Goal: Task Accomplishment & Management: Use online tool/utility

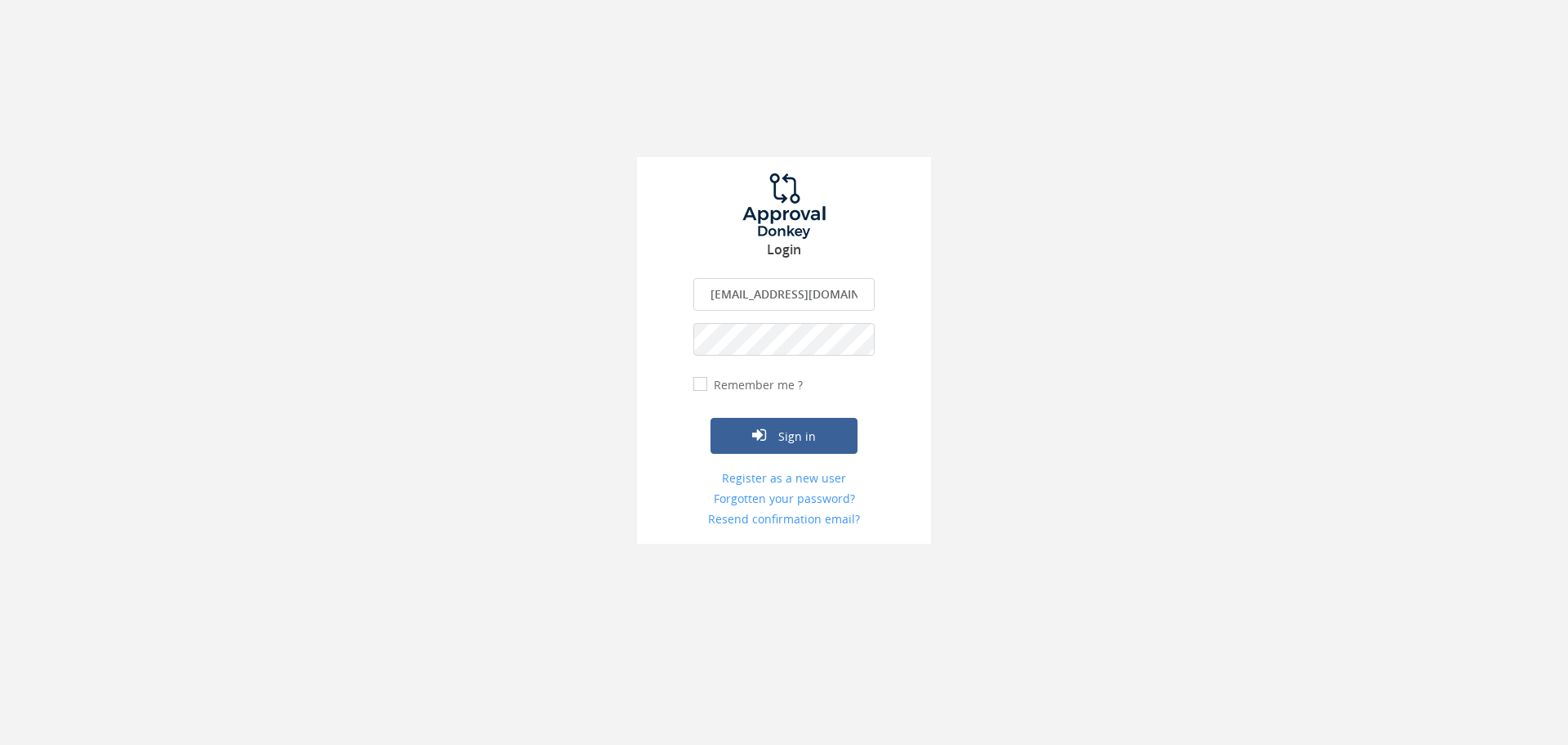
click at [743, 287] on input "info@teachforslovakia.sk" at bounding box center [784, 294] width 181 height 33
type input "approval@teachforslovakia.sk"
click at [810, 431] on button "Sign in" at bounding box center [784, 435] width 147 height 36
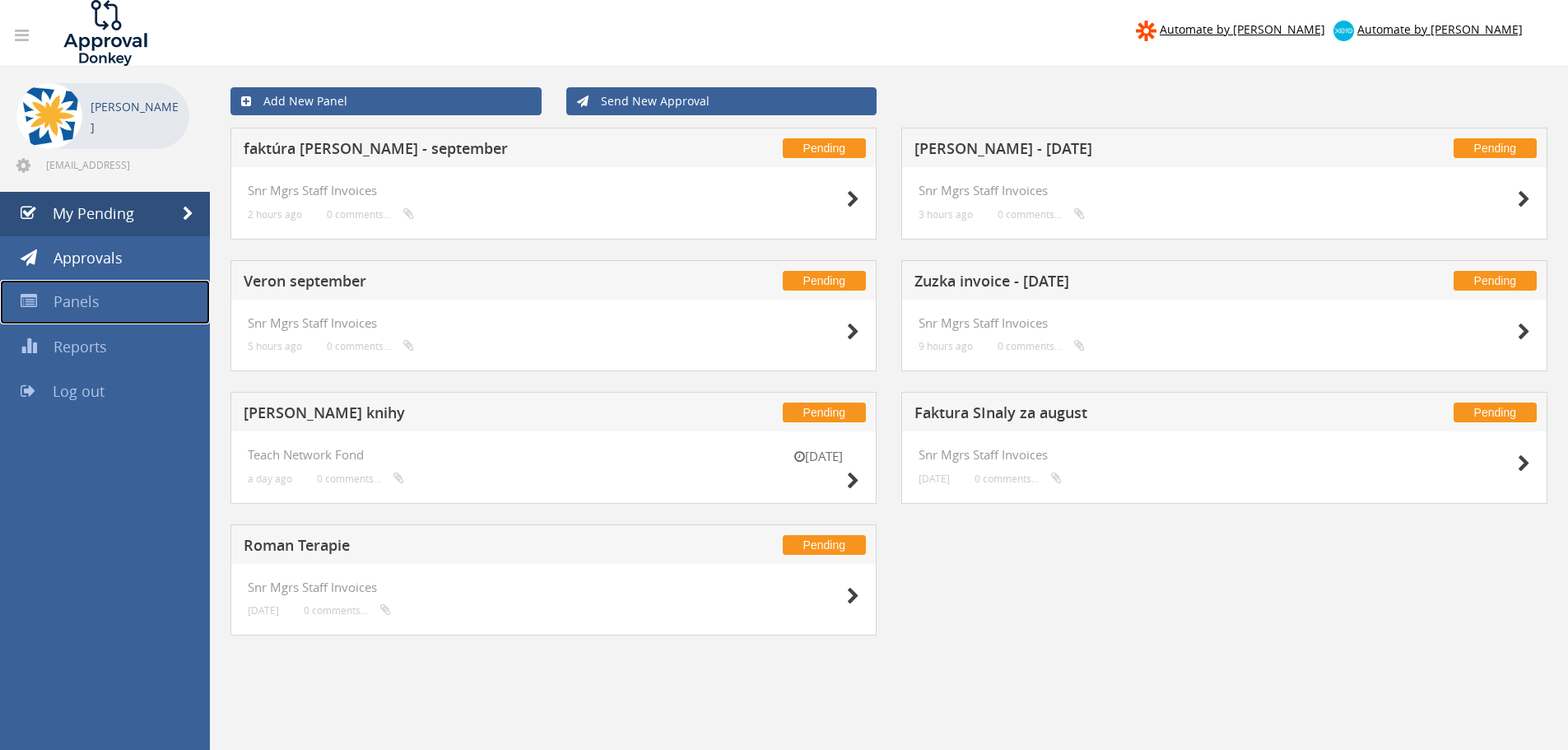
click at [72, 299] on span "Panels" at bounding box center [76, 301] width 46 height 20
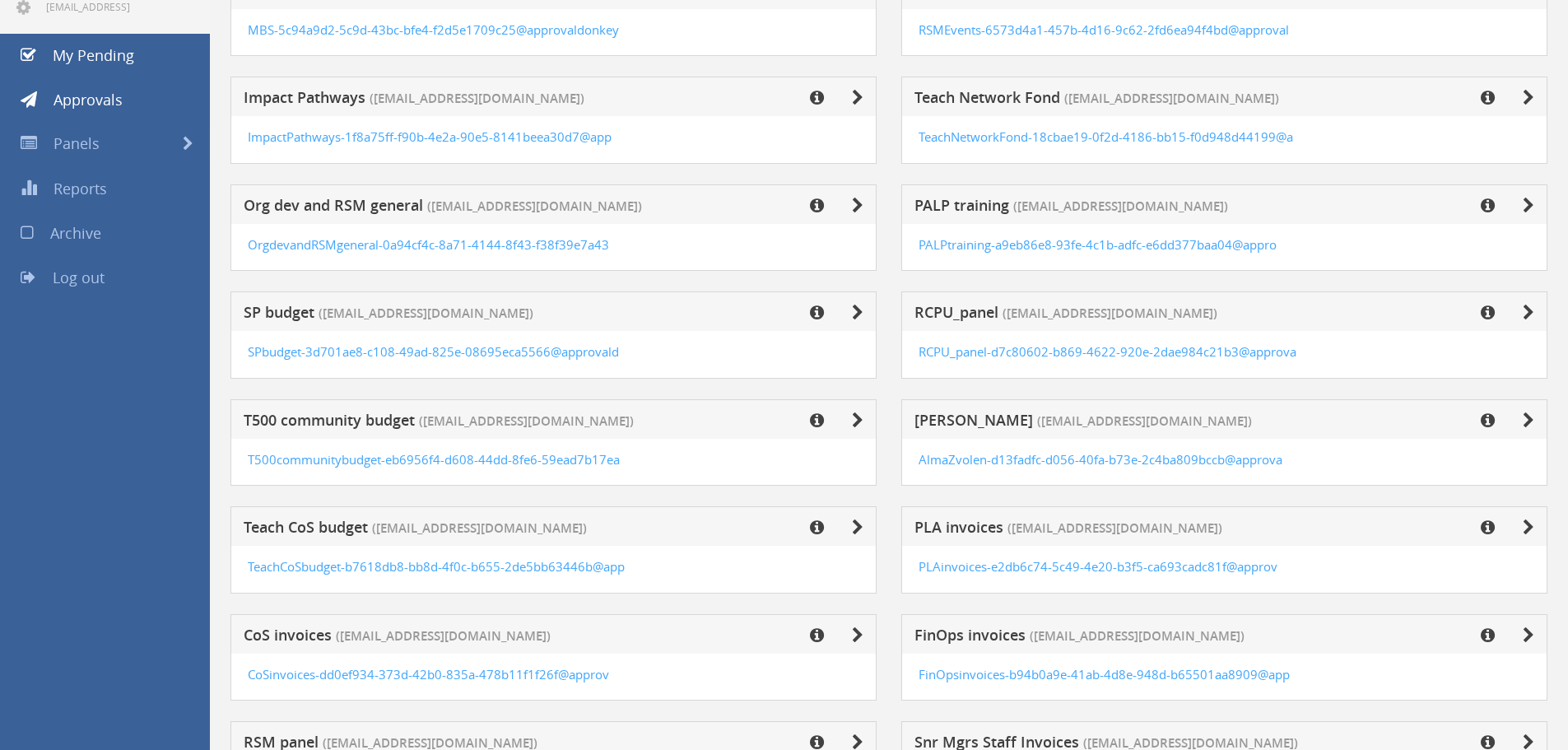
scroll to position [164, 0]
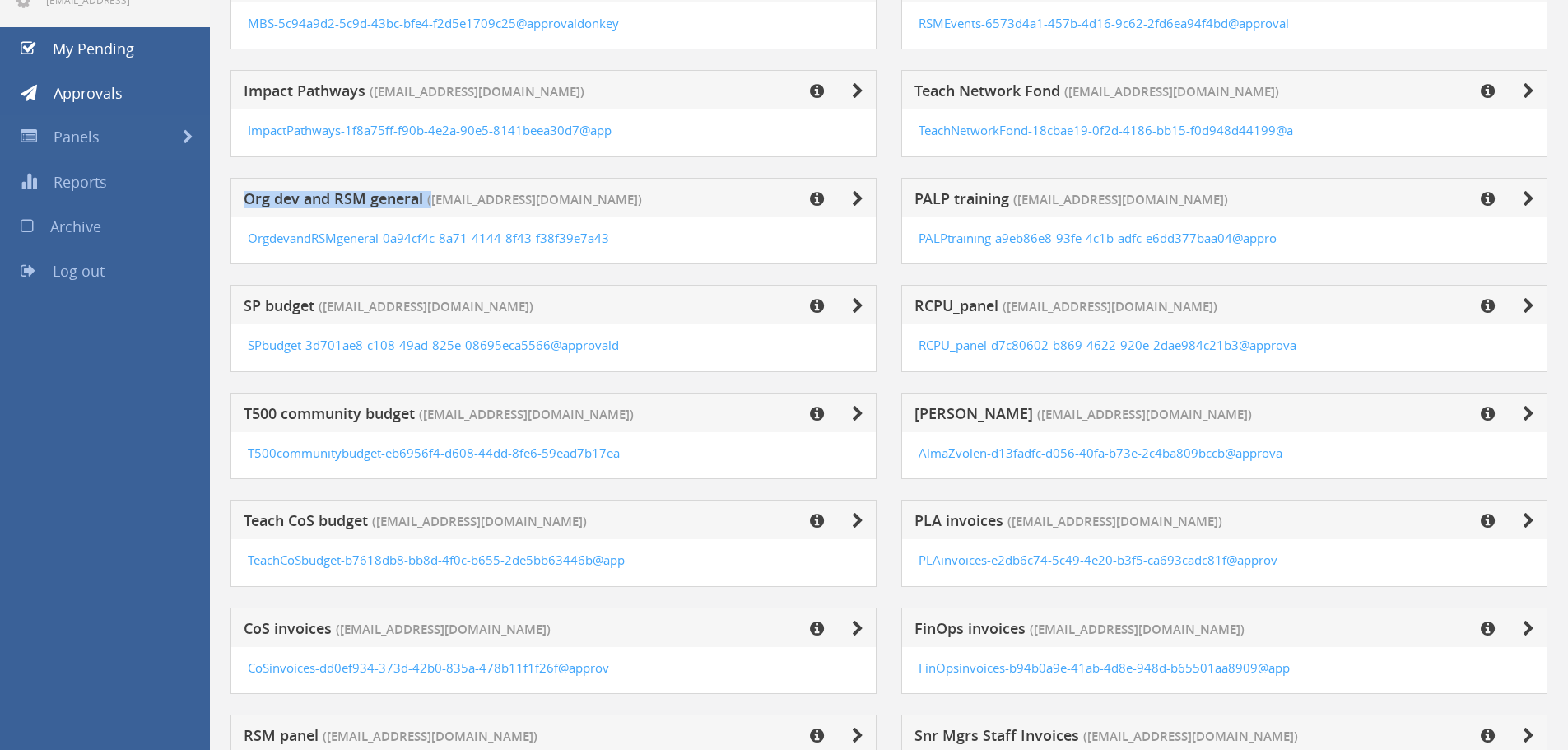
drag, startPoint x: 245, startPoint y: 198, endPoint x: 430, endPoint y: 193, distance: 185.1
click at [430, 193] on h5 "Org dev and RSM general (approval@teachforslovakia.sk)" at bounding box center [461, 201] width 434 height 21
click at [852, 198] on icon at bounding box center [857, 198] width 11 height 17
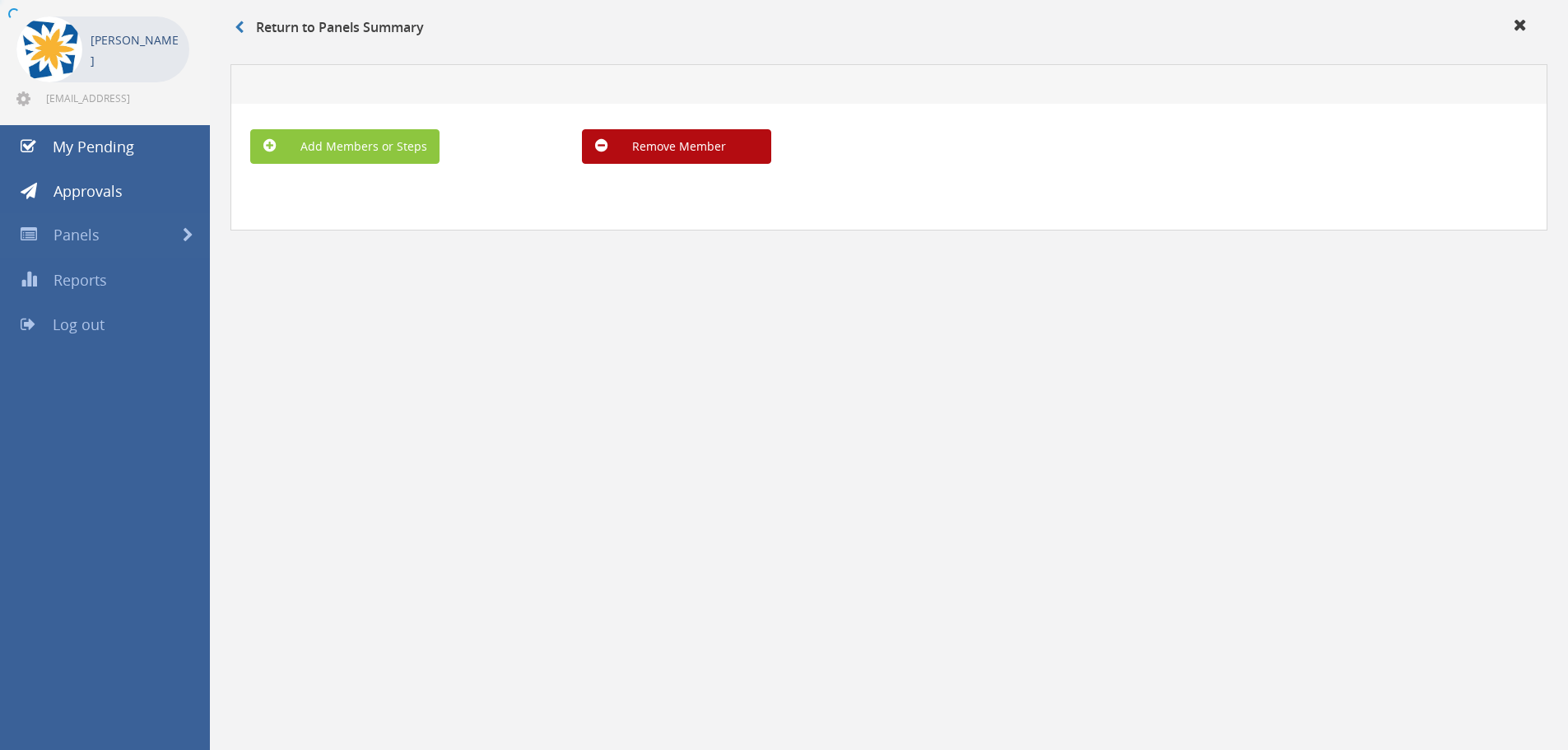
scroll to position [66, 0]
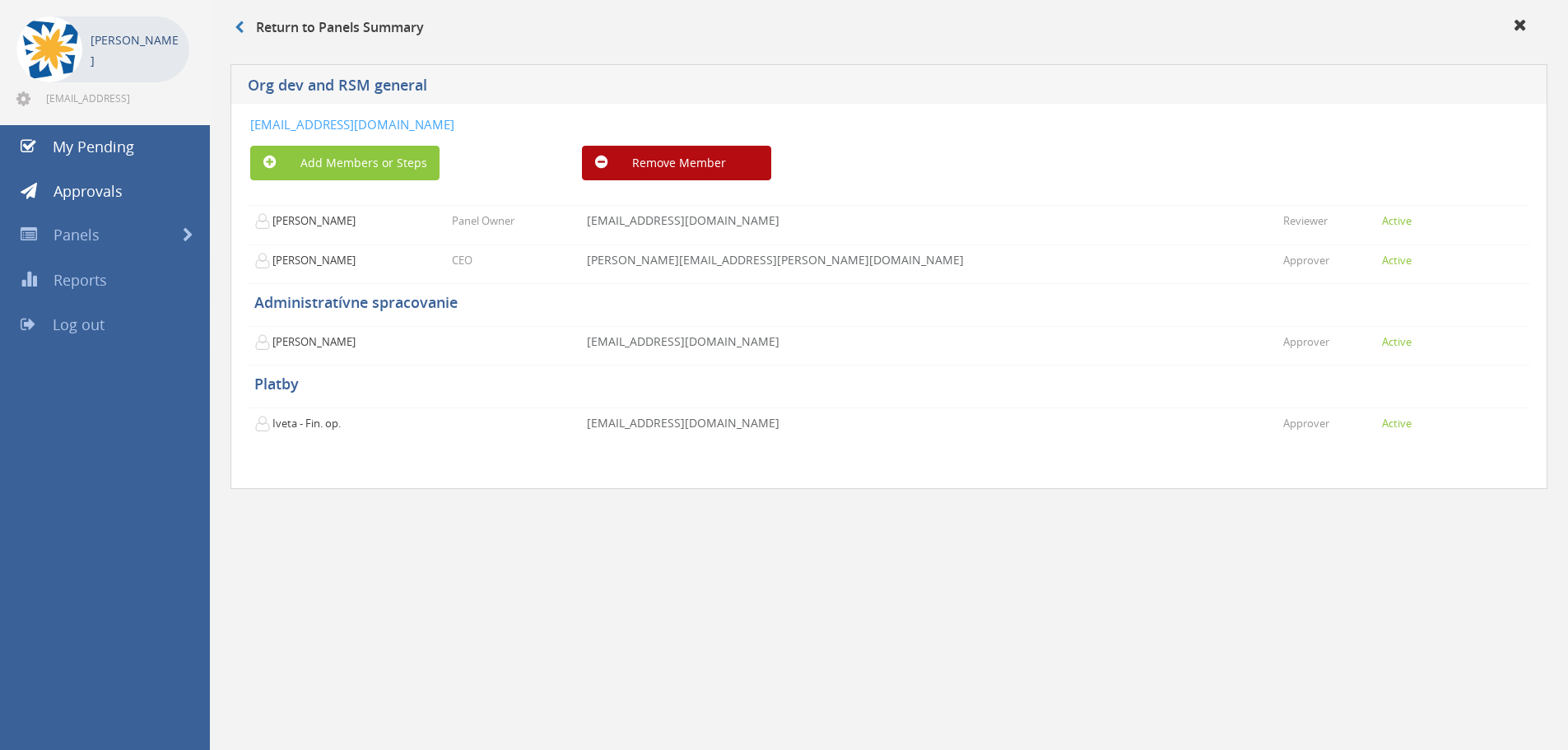
click at [63, 330] on span "Log out" at bounding box center [78, 324] width 52 height 20
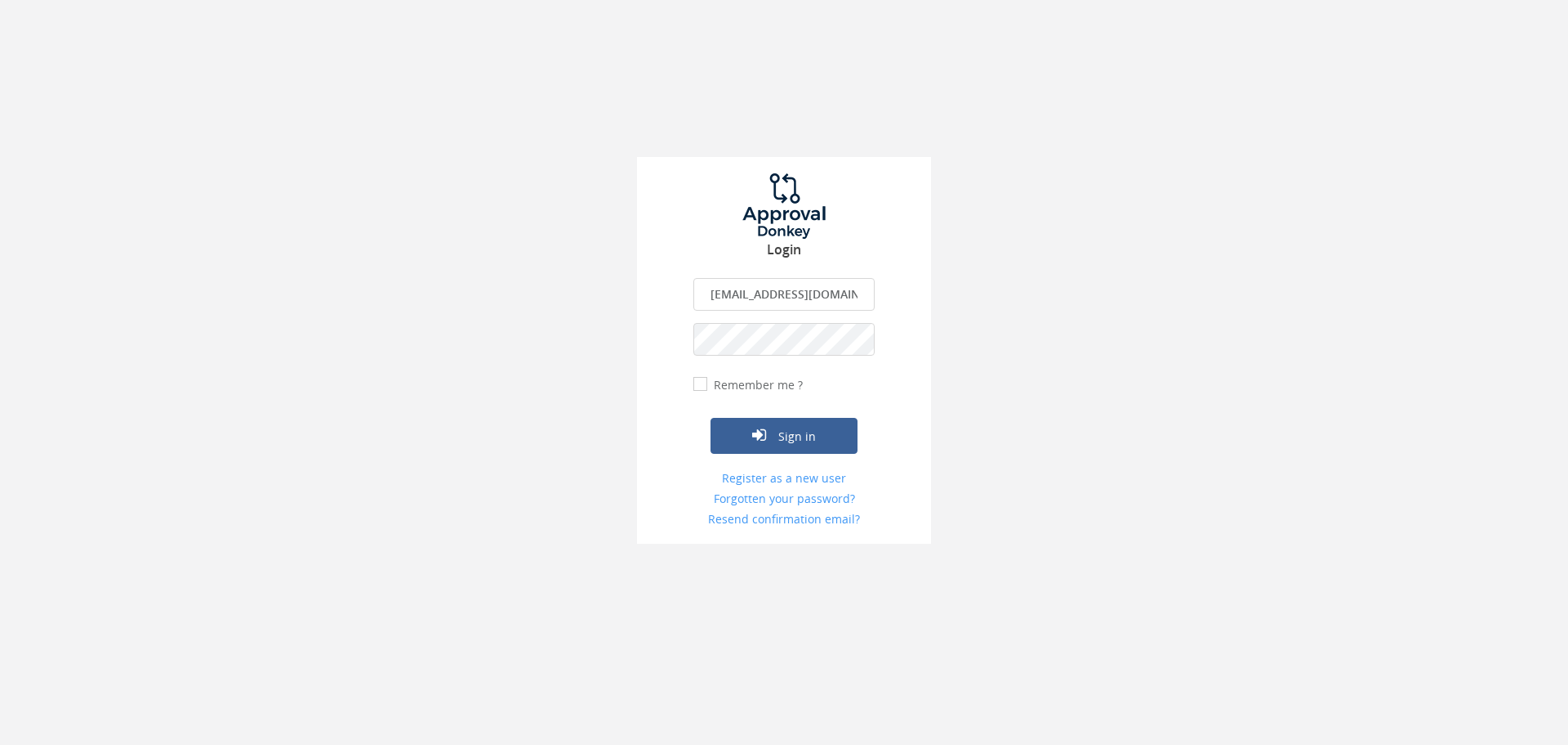
click at [764, 280] on input "approval@teachforslovakia.sk" at bounding box center [784, 294] width 181 height 33
type input "ivana.boledovicova@teachforslovakia.sk"
click at [777, 426] on button "Sign in" at bounding box center [784, 435] width 147 height 36
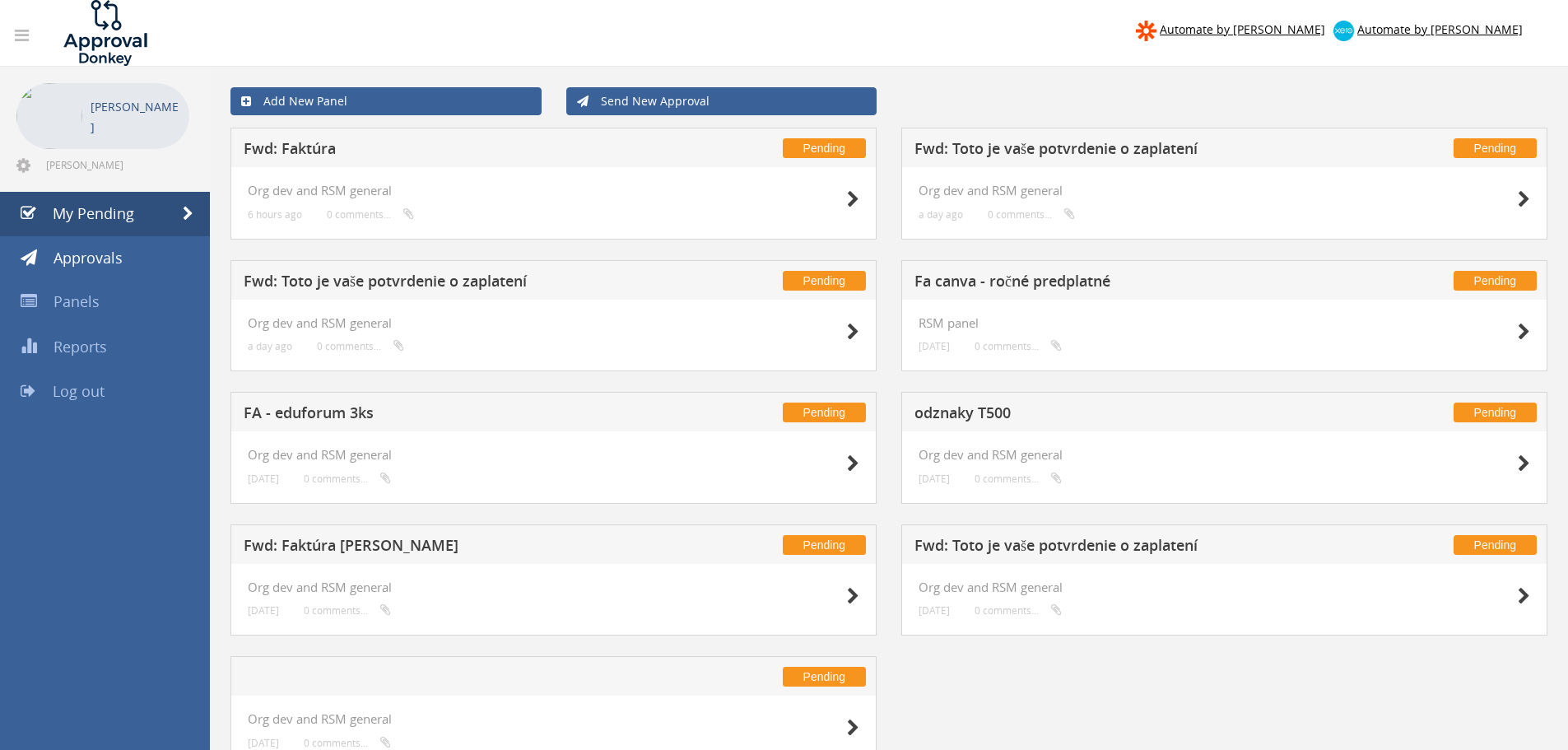
click at [598, 417] on h5 "FA - eduforum 3ks" at bounding box center [461, 415] width 434 height 21
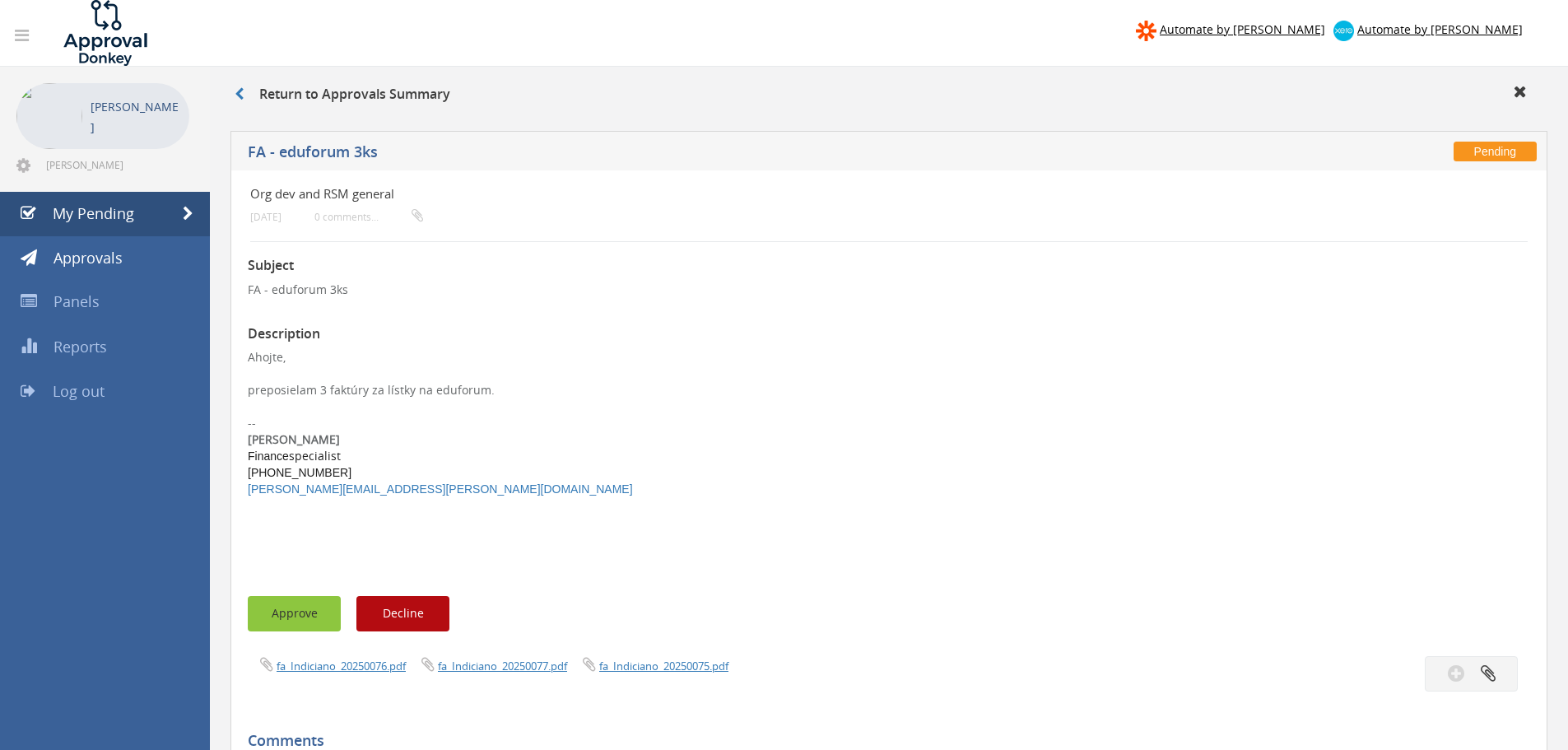
click at [307, 607] on button "Approve" at bounding box center [294, 614] width 93 height 35
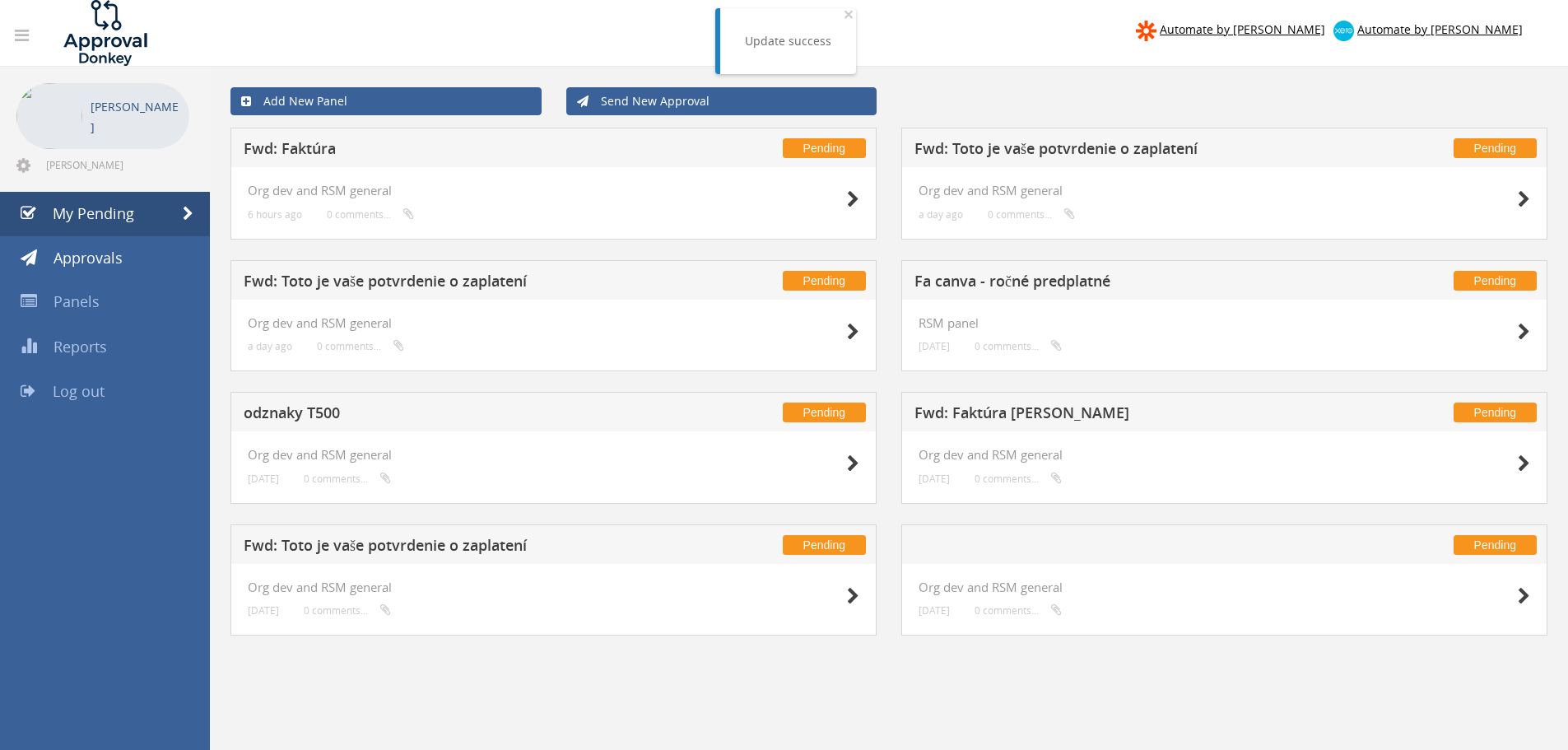
click at [1121, 415] on h5 "Fwd: Faktúra p. Veverka" at bounding box center [1132, 415] width 434 height 21
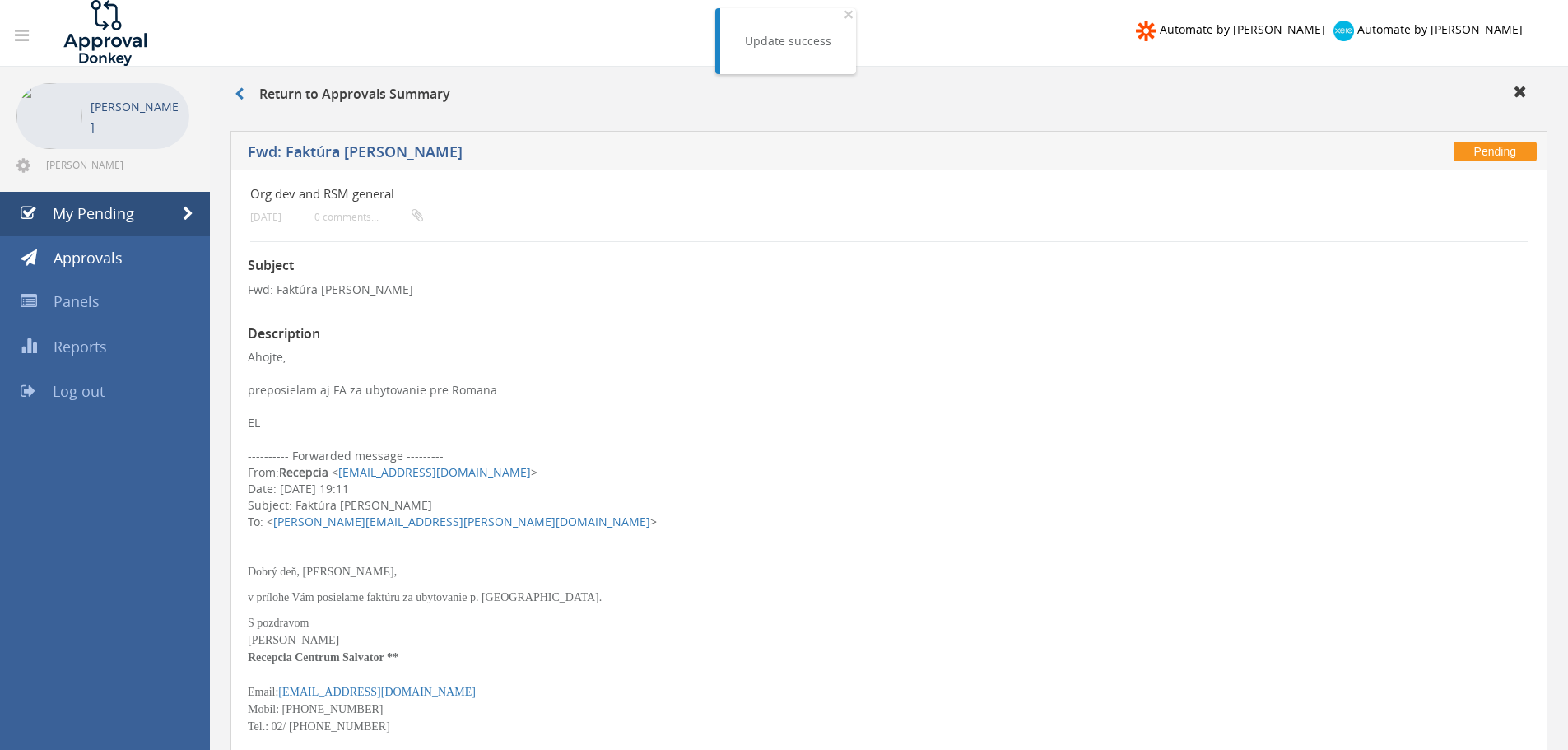
scroll to position [576, 0]
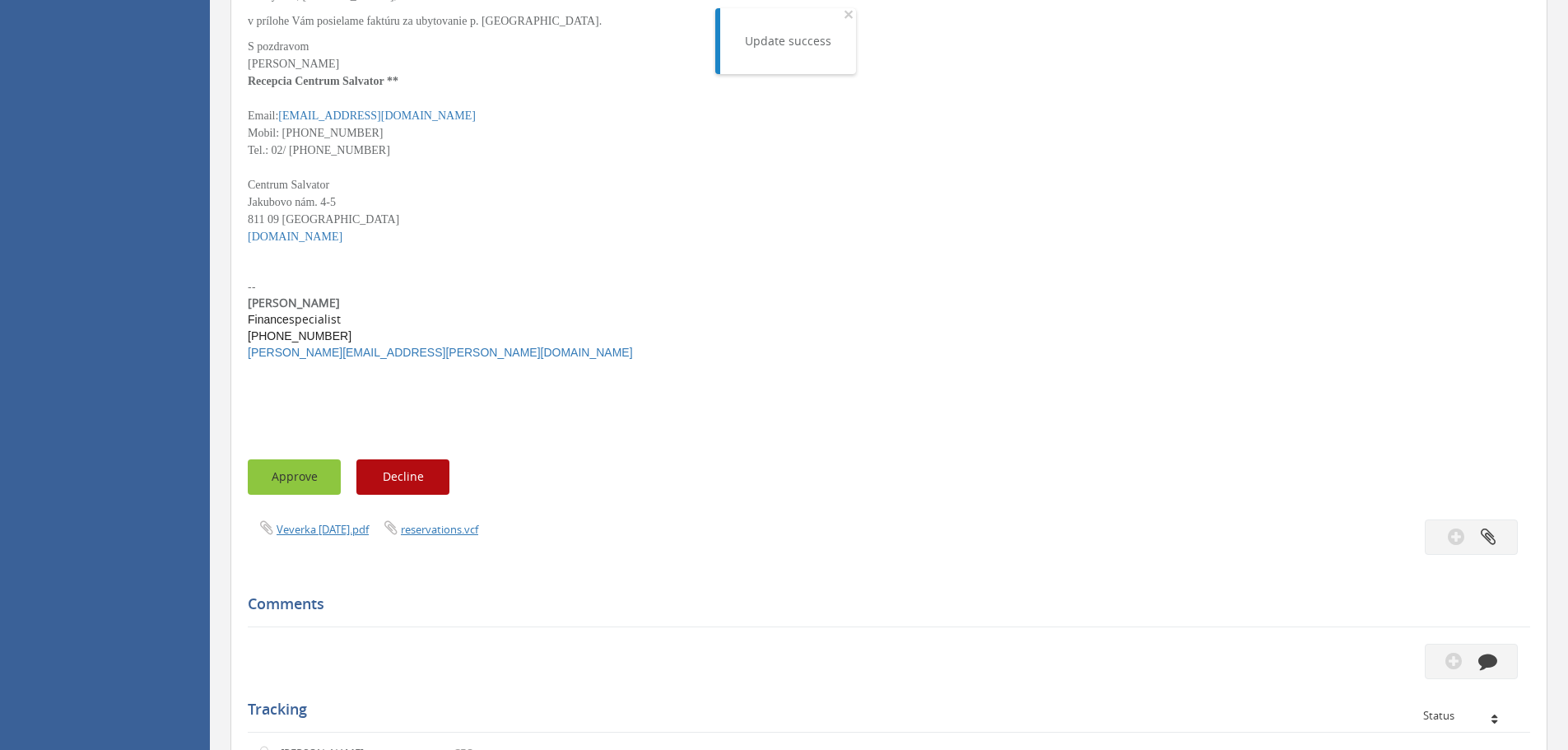
click at [274, 486] on button "Approve" at bounding box center [294, 476] width 93 height 35
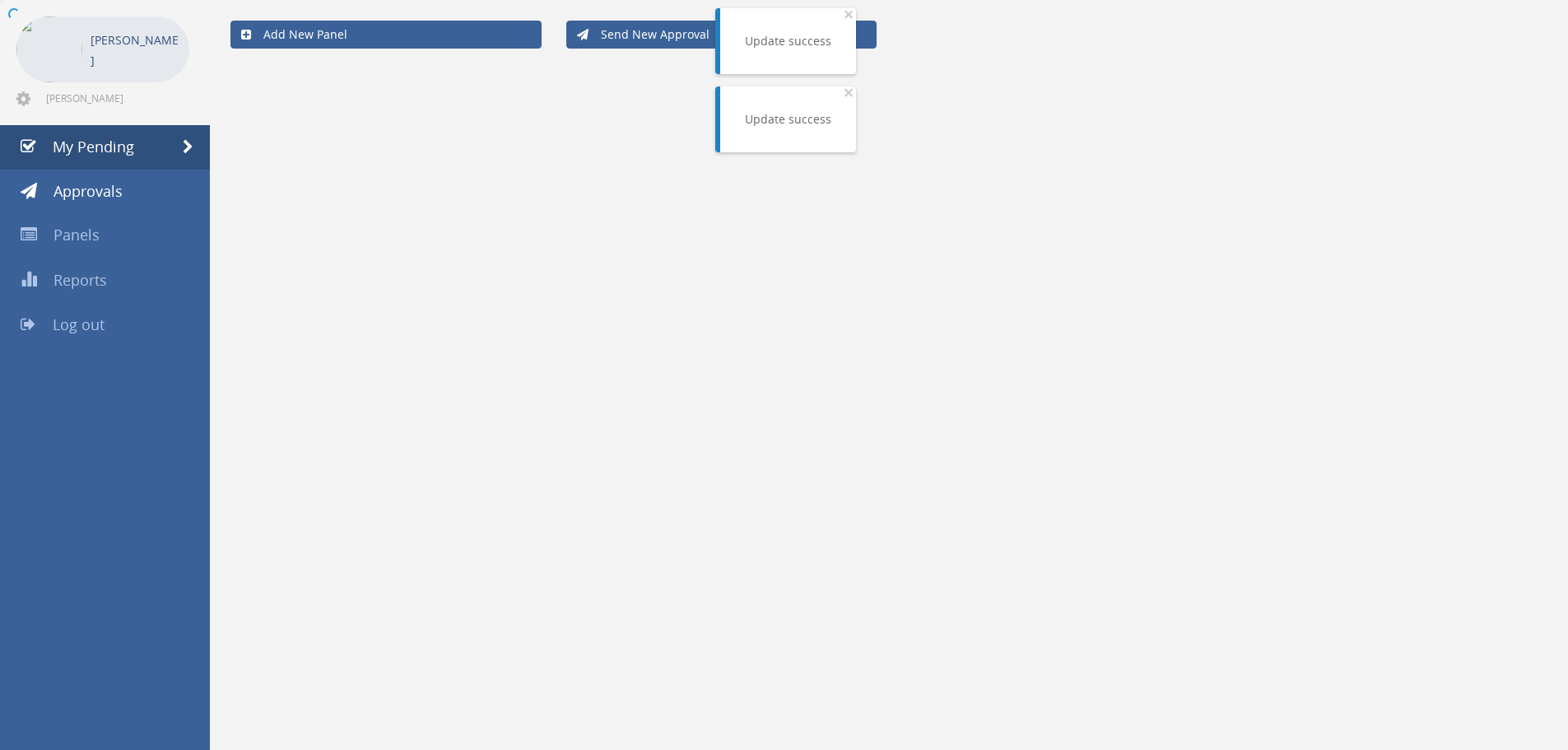
scroll to position [66, 0]
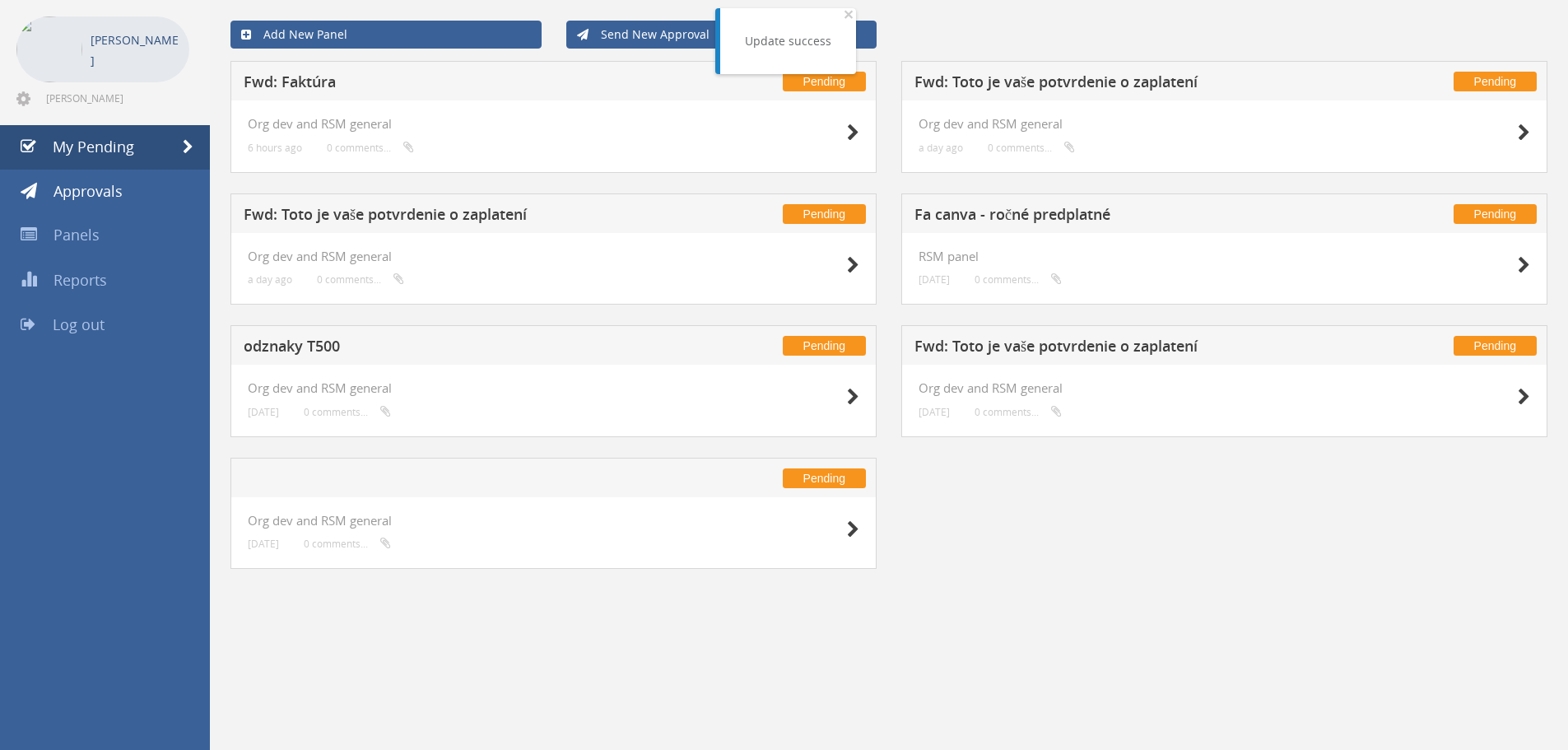
click at [319, 348] on h5 "odznaky T500" at bounding box center [461, 349] width 434 height 21
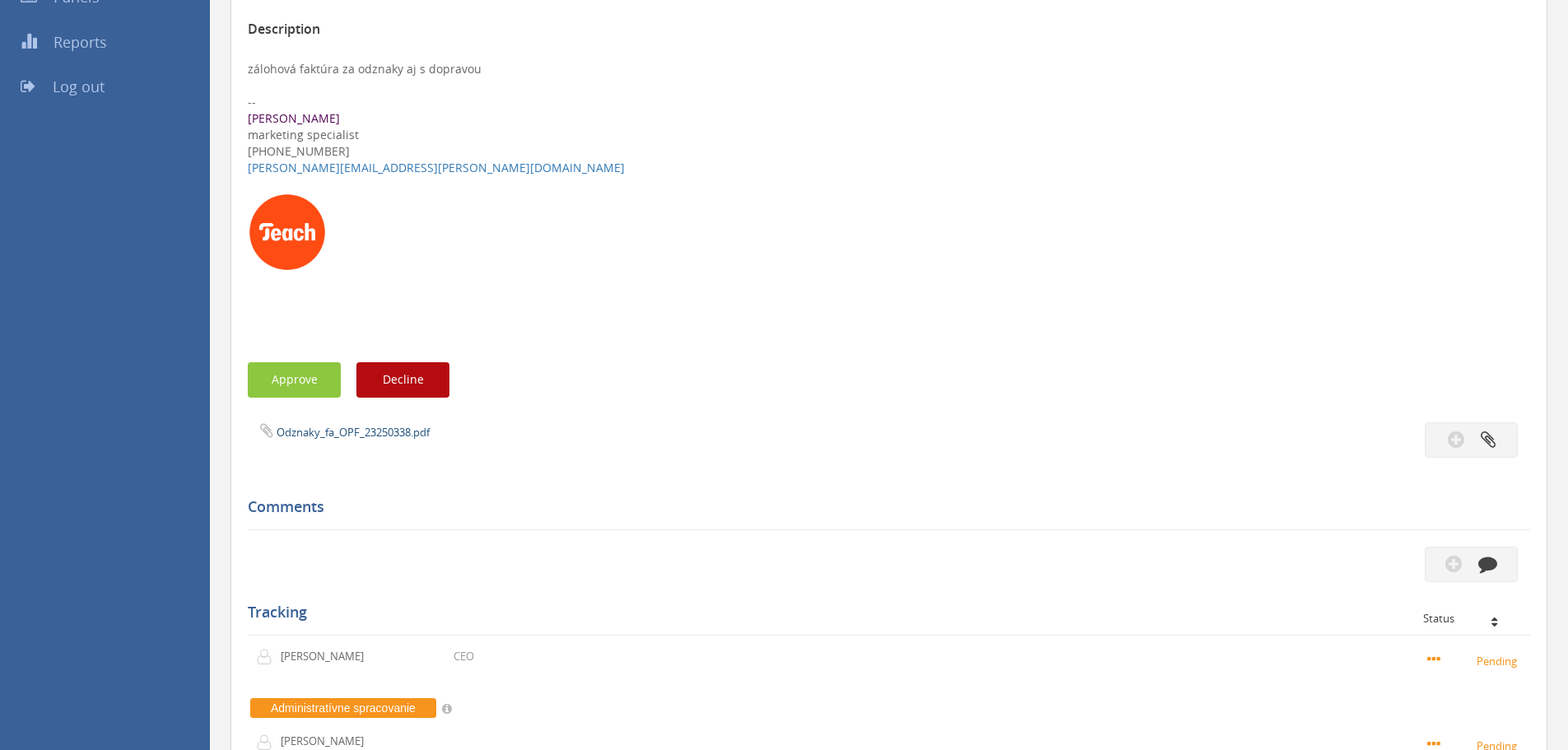
scroll to position [330, 0]
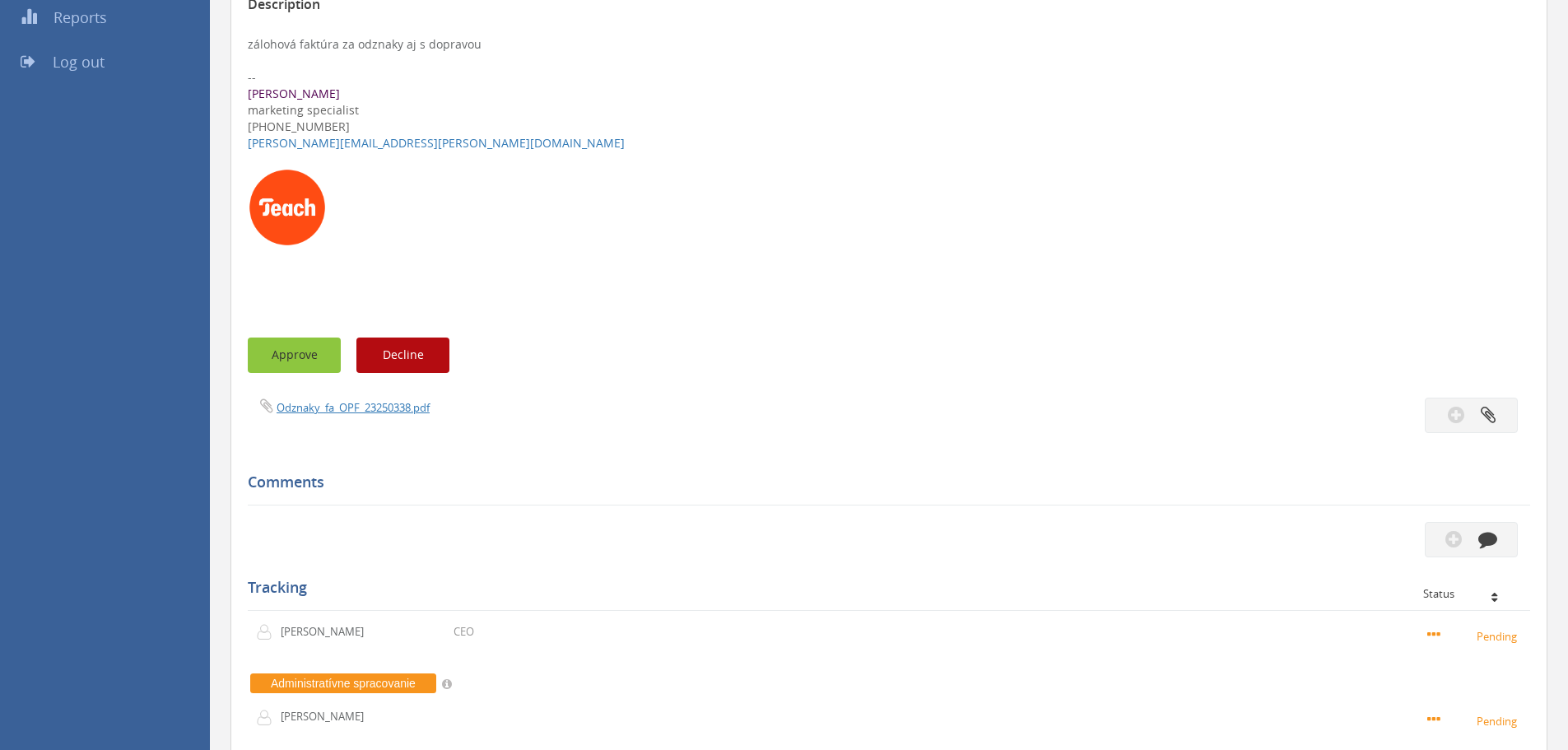
click at [285, 350] on button "Approve" at bounding box center [294, 355] width 93 height 35
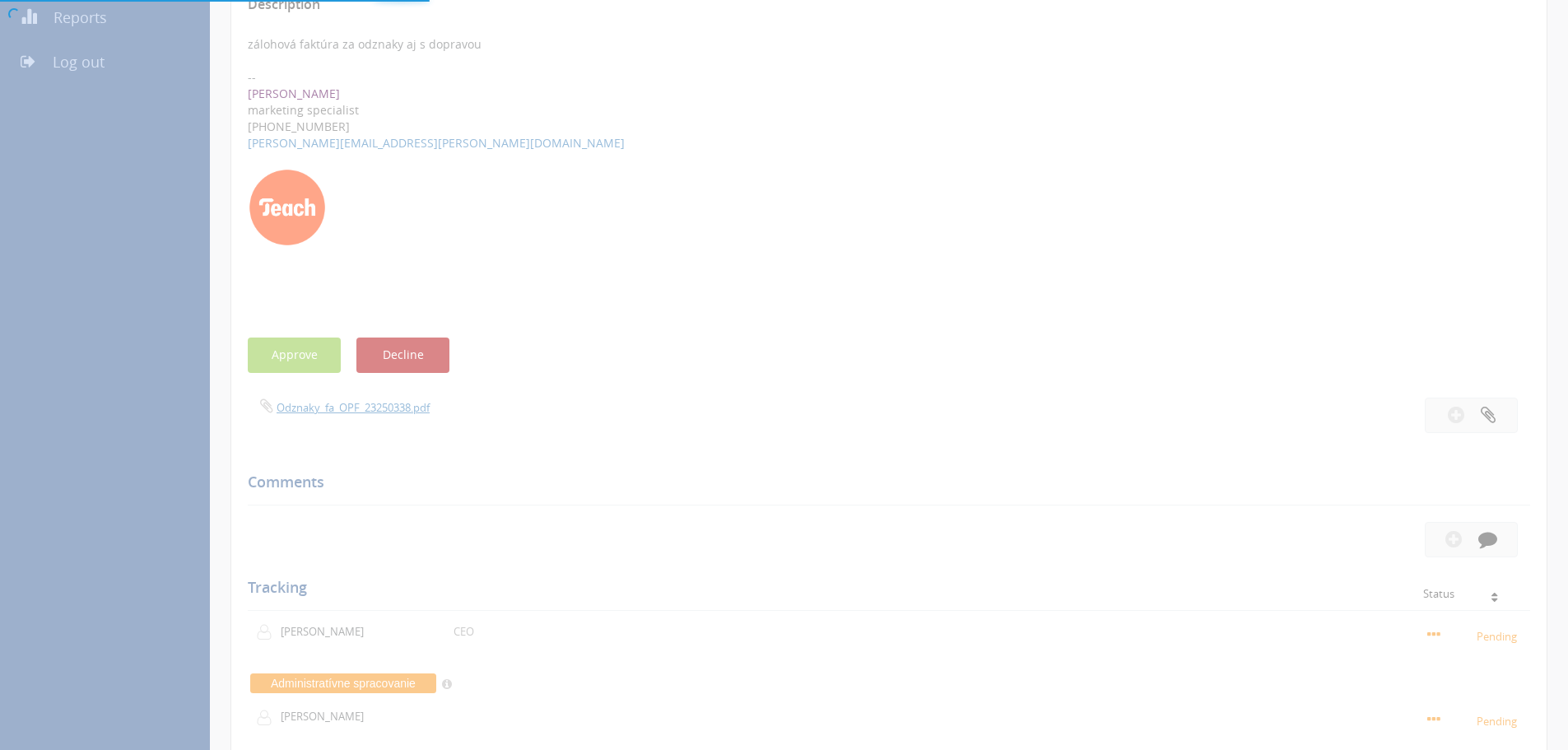
scroll to position [66, 0]
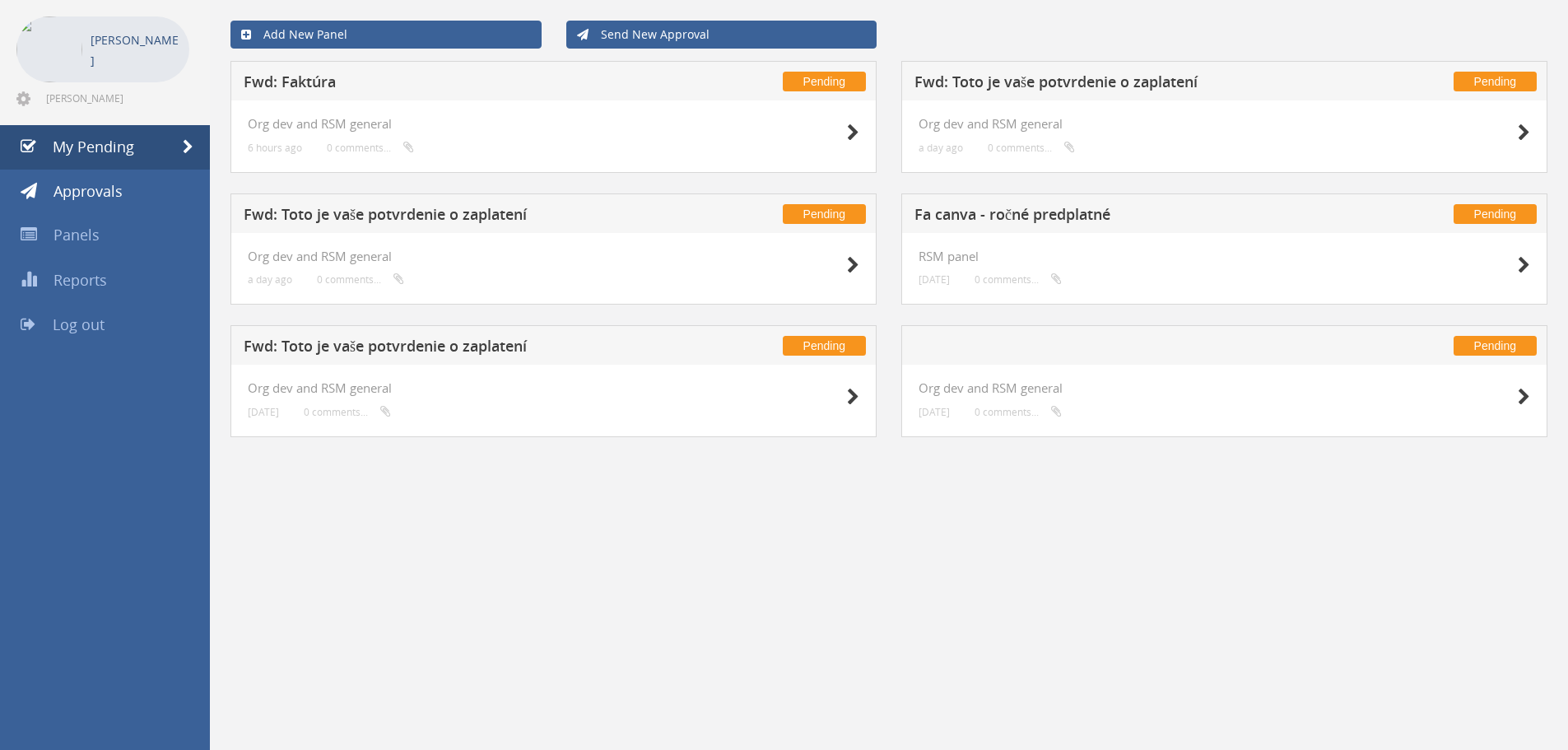
click at [428, 349] on h5 "Fwd: Toto je vaše potvrdenie o zaplatení" at bounding box center [461, 349] width 434 height 21
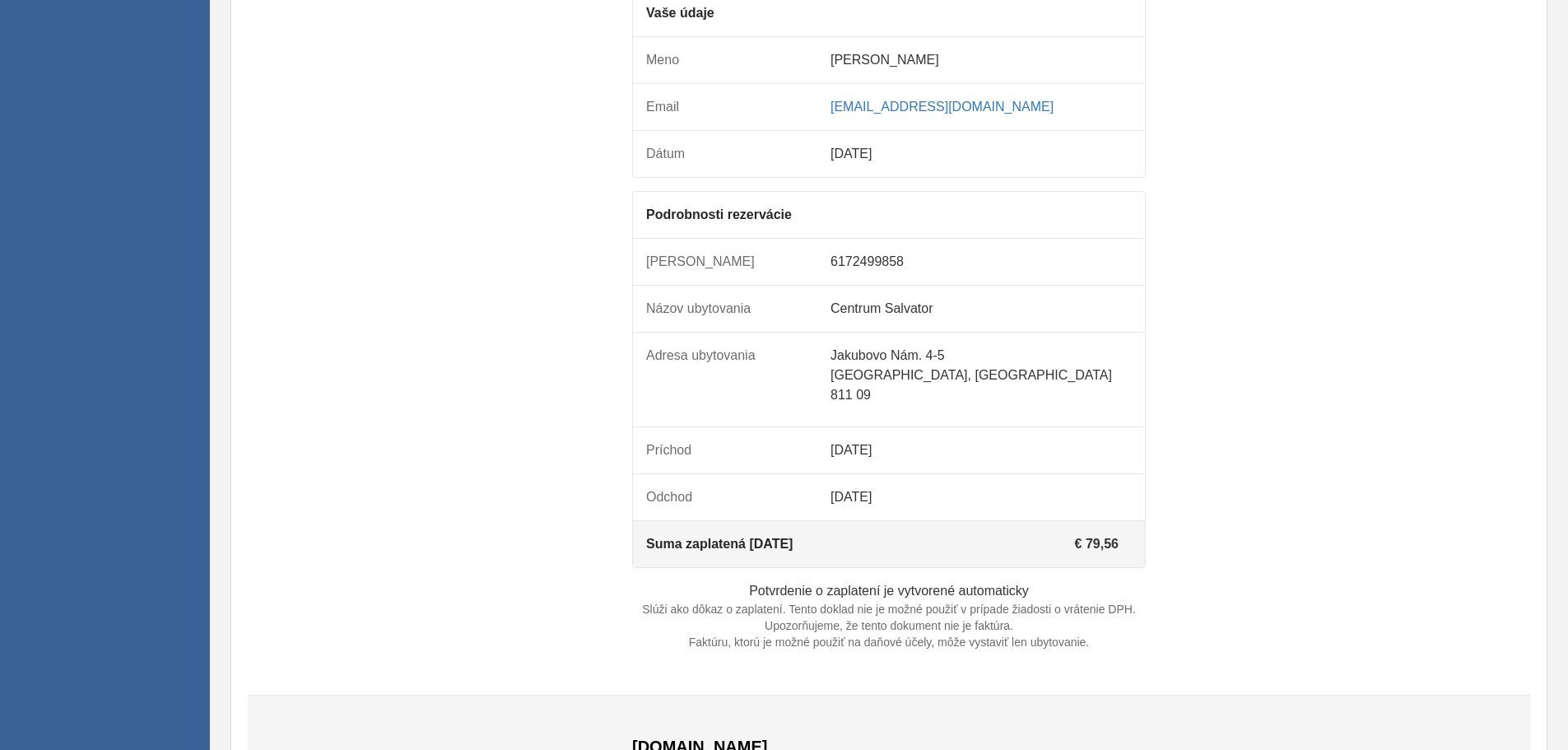
scroll to position [1152, 0]
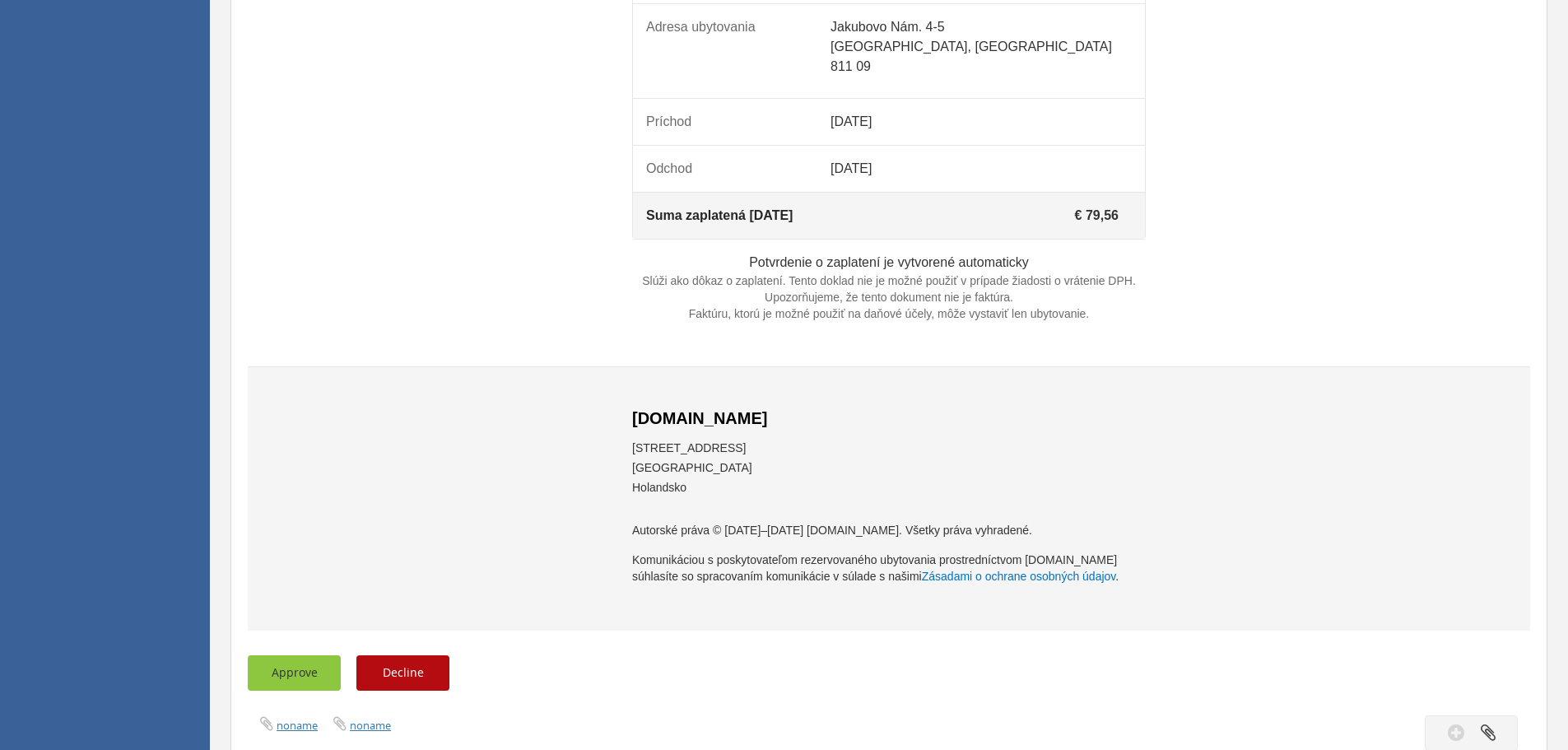
click at [309, 691] on button "Approve" at bounding box center [294, 672] width 93 height 35
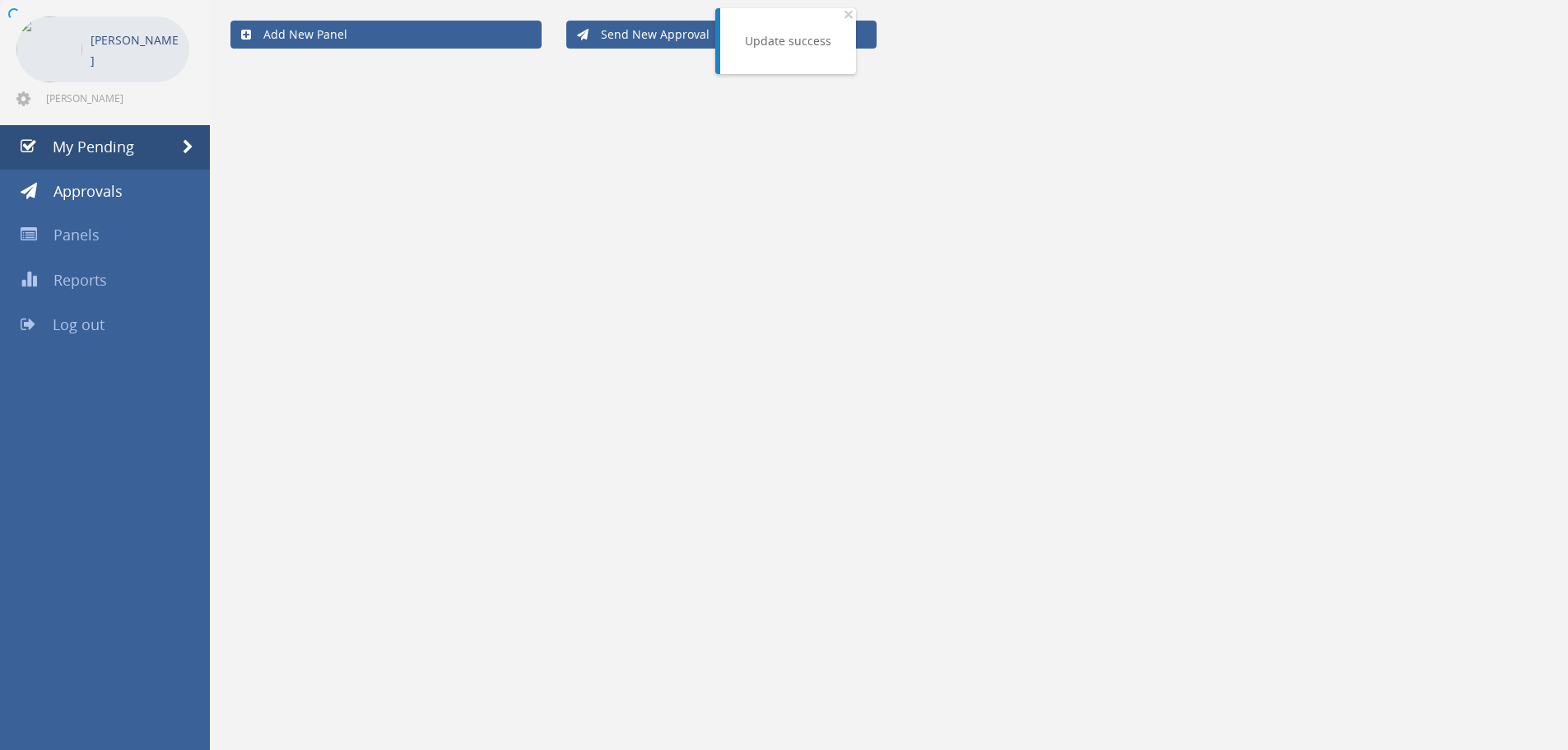
scroll to position [66, 0]
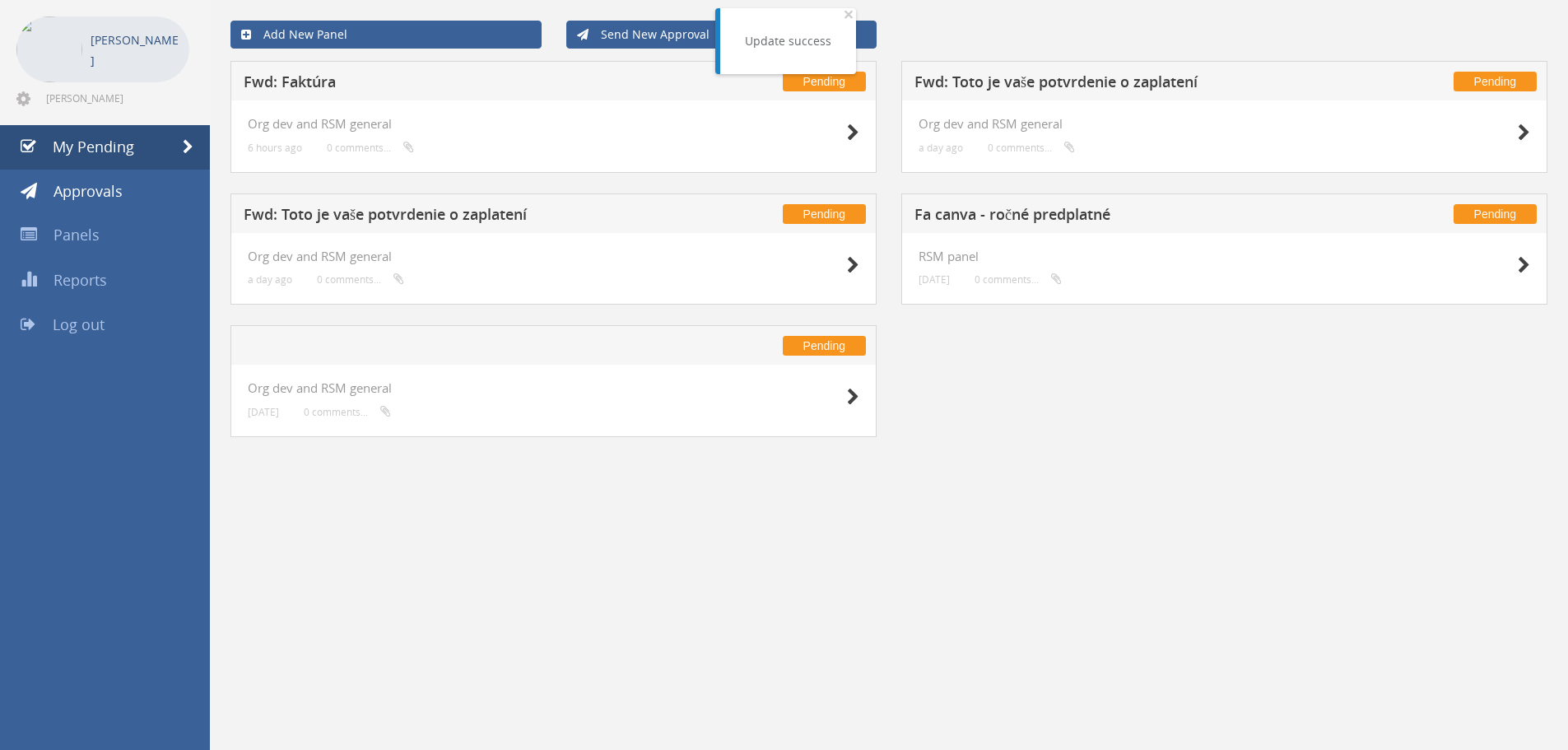
click at [420, 216] on h5 "Fwd: Toto je vaše potvrdenie o zaplatení" at bounding box center [461, 217] width 434 height 21
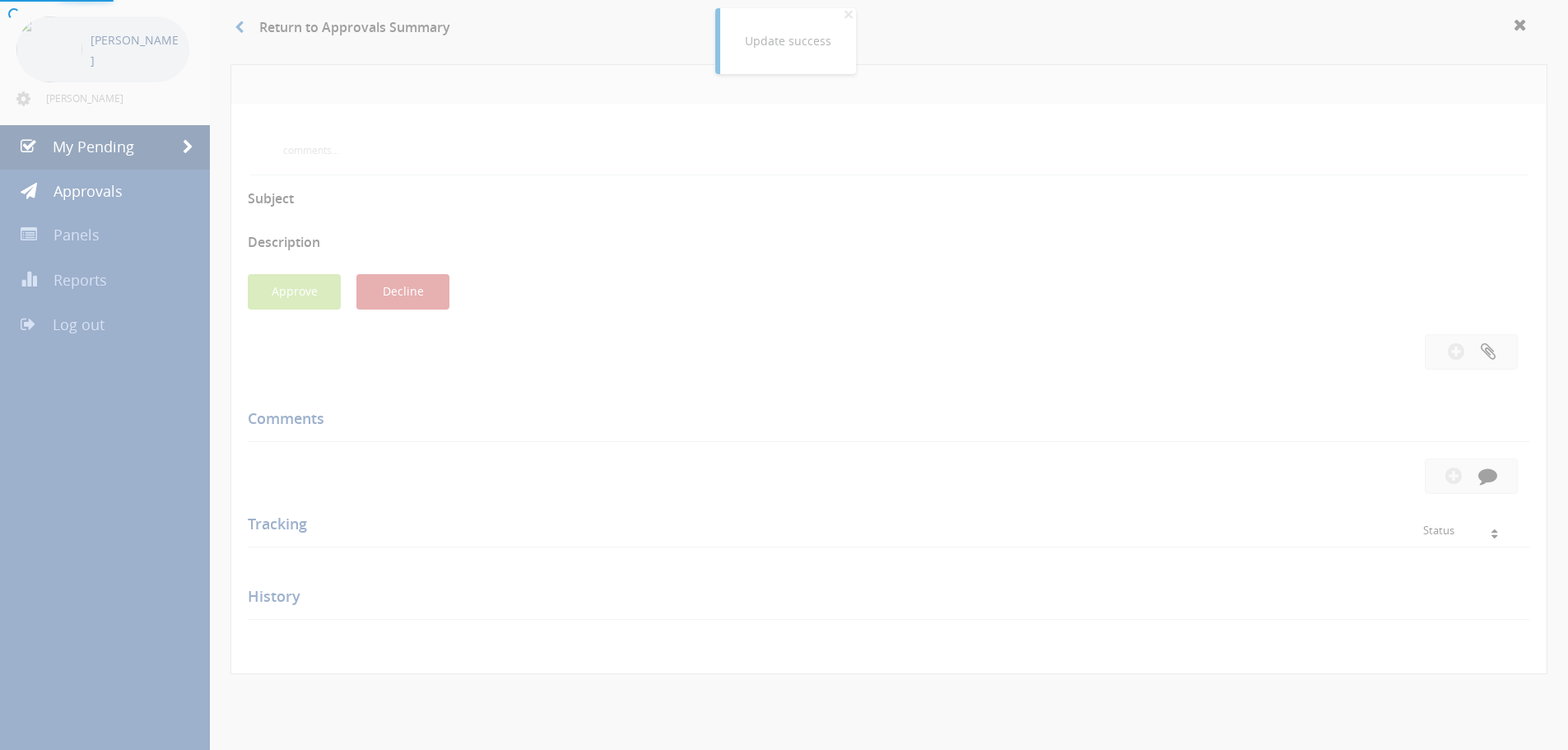
scroll to position [1152, 0]
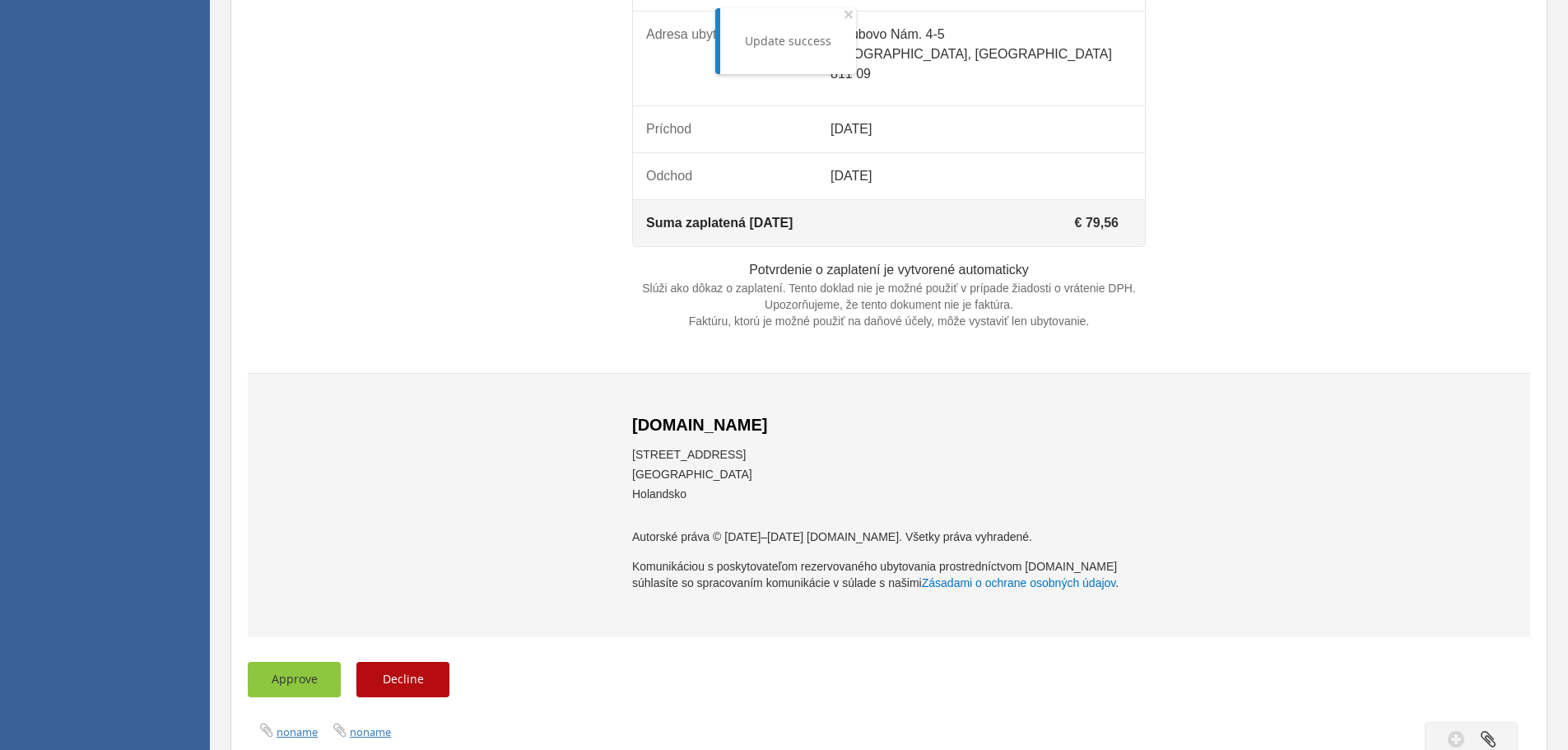
click at [300, 697] on button "Approve" at bounding box center [294, 679] width 93 height 35
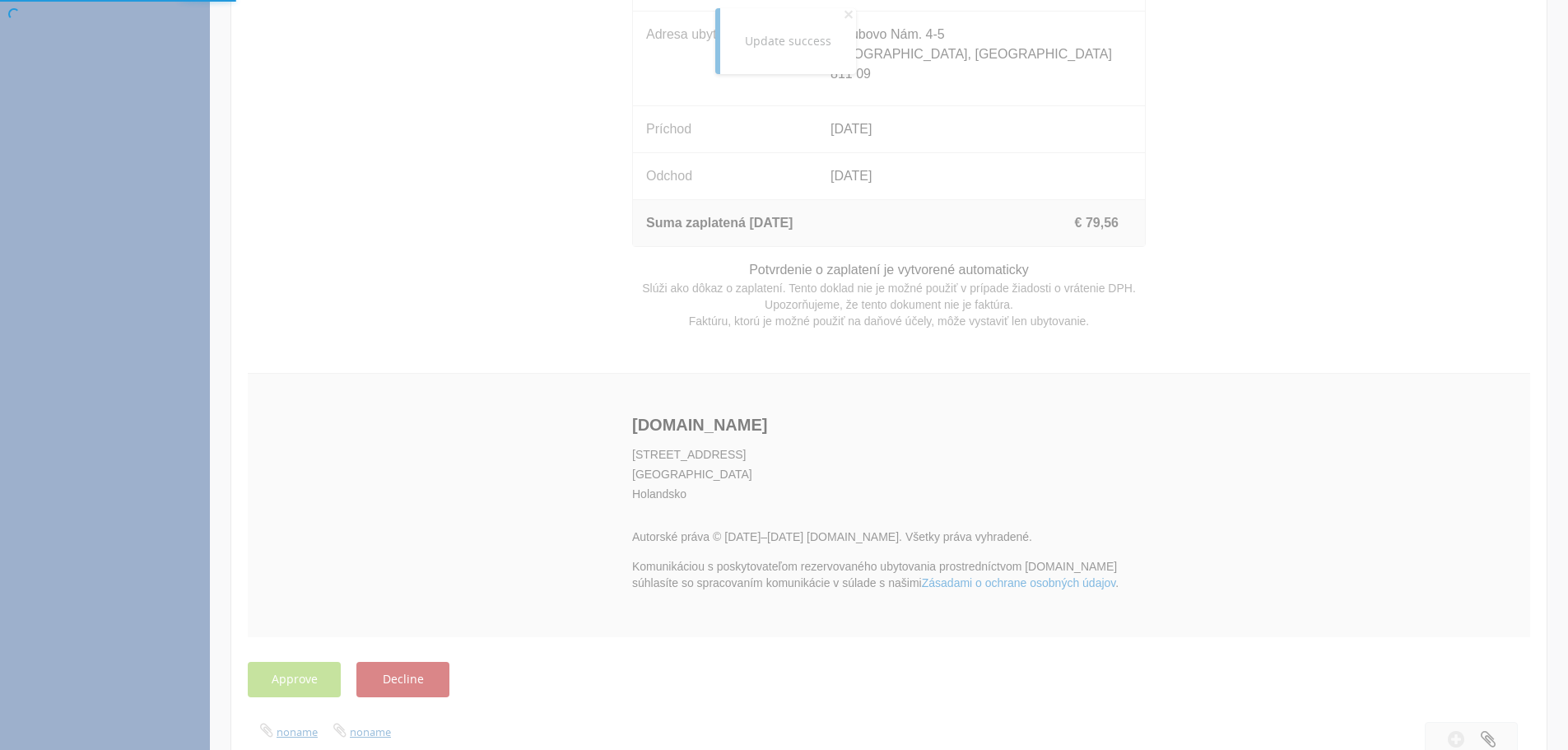
scroll to position [66, 0]
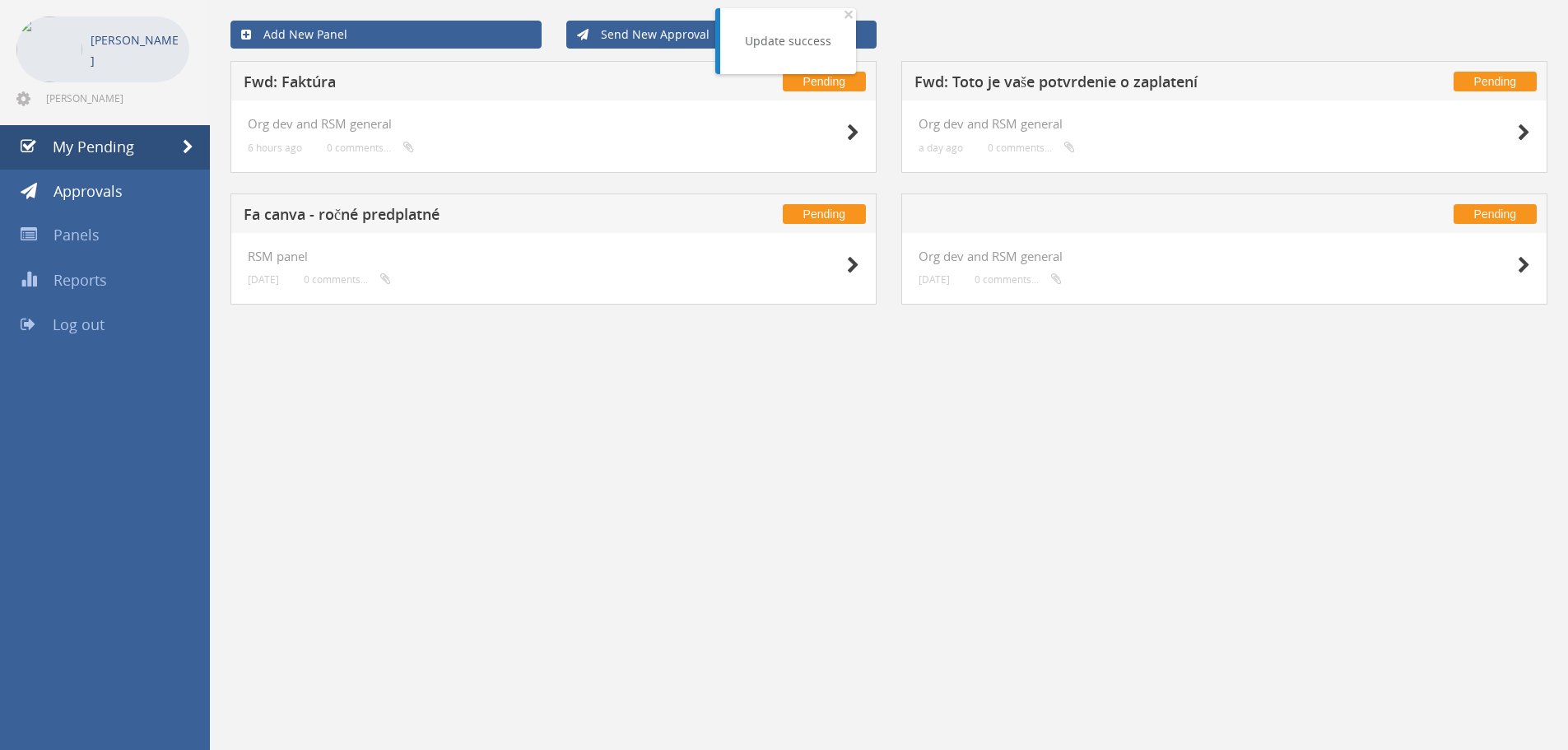
click at [375, 215] on h5 "Fa canva - ročné predplatné" at bounding box center [461, 217] width 434 height 21
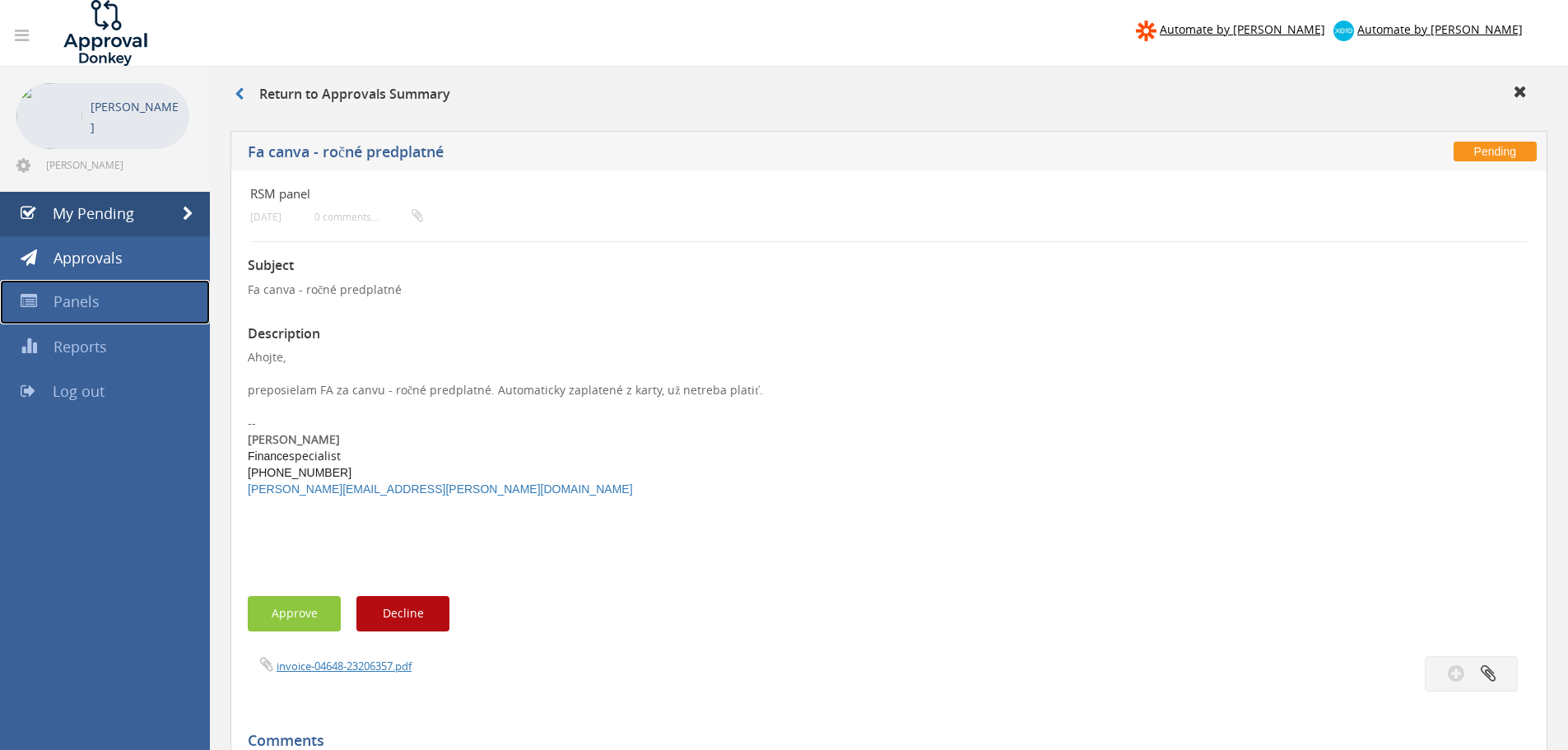
click at [80, 307] on span "Panels" at bounding box center [76, 301] width 46 height 20
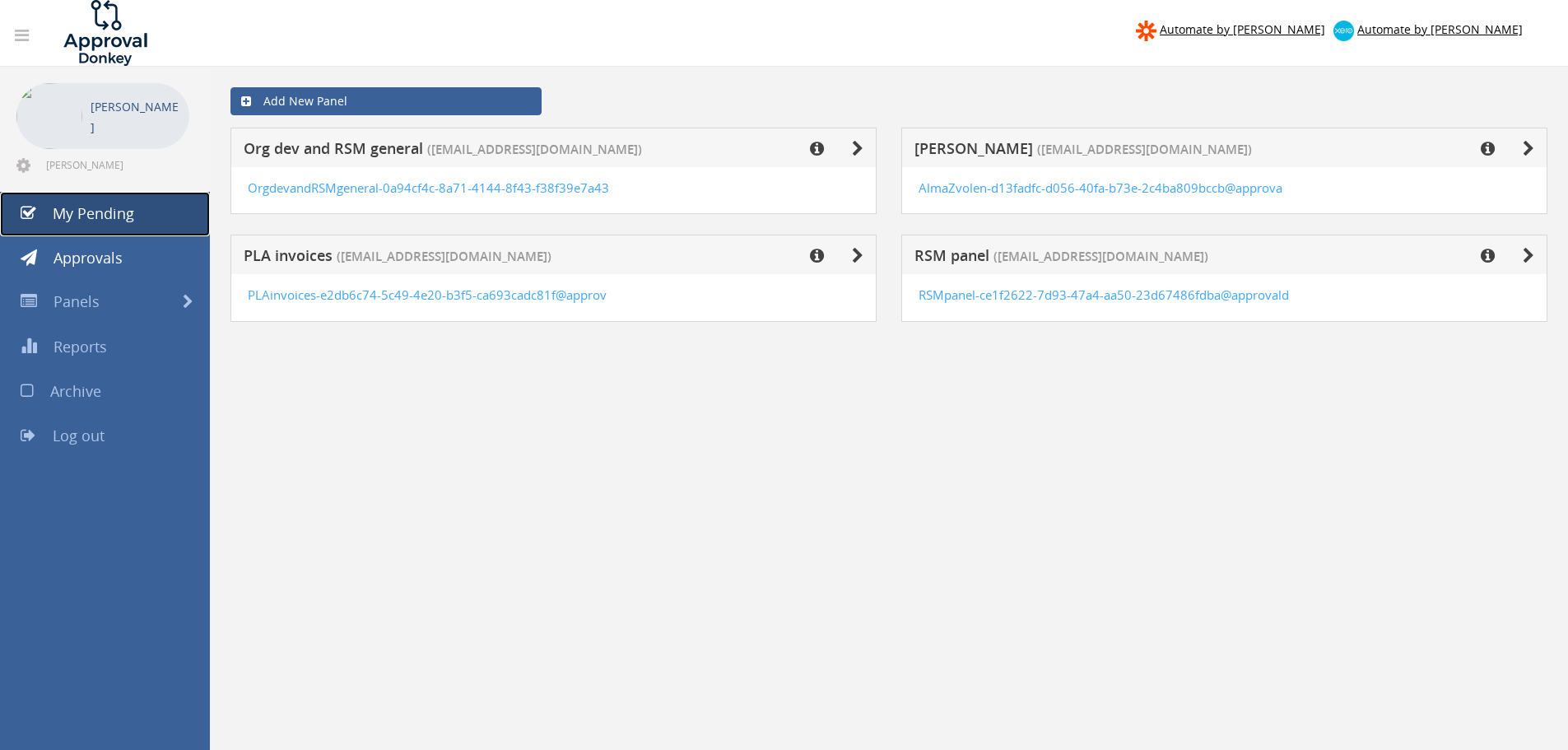
click at [113, 210] on span "My Pending" at bounding box center [93, 213] width 81 height 20
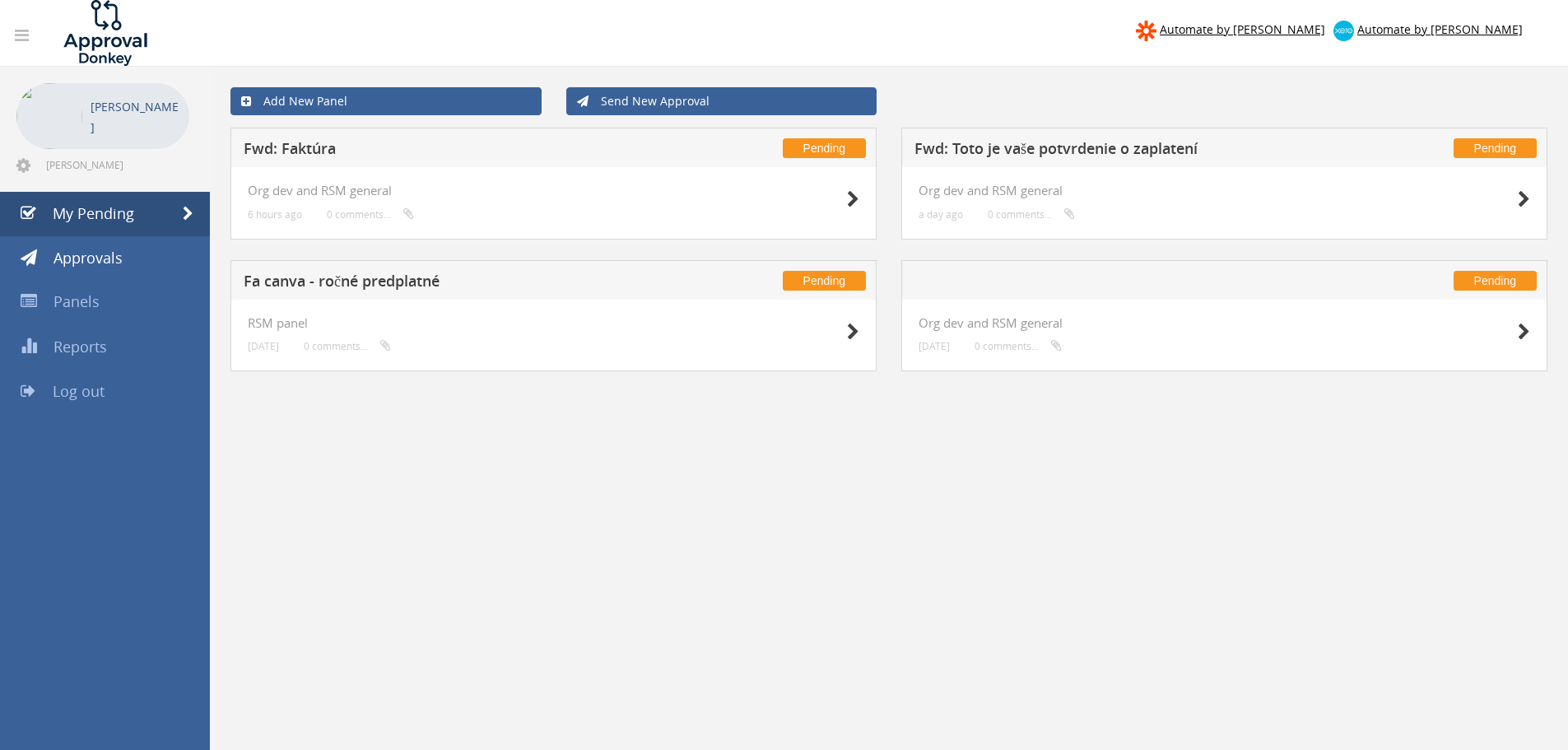
click at [458, 281] on h5 "Fa canva - ročné predplatné" at bounding box center [461, 284] width 434 height 21
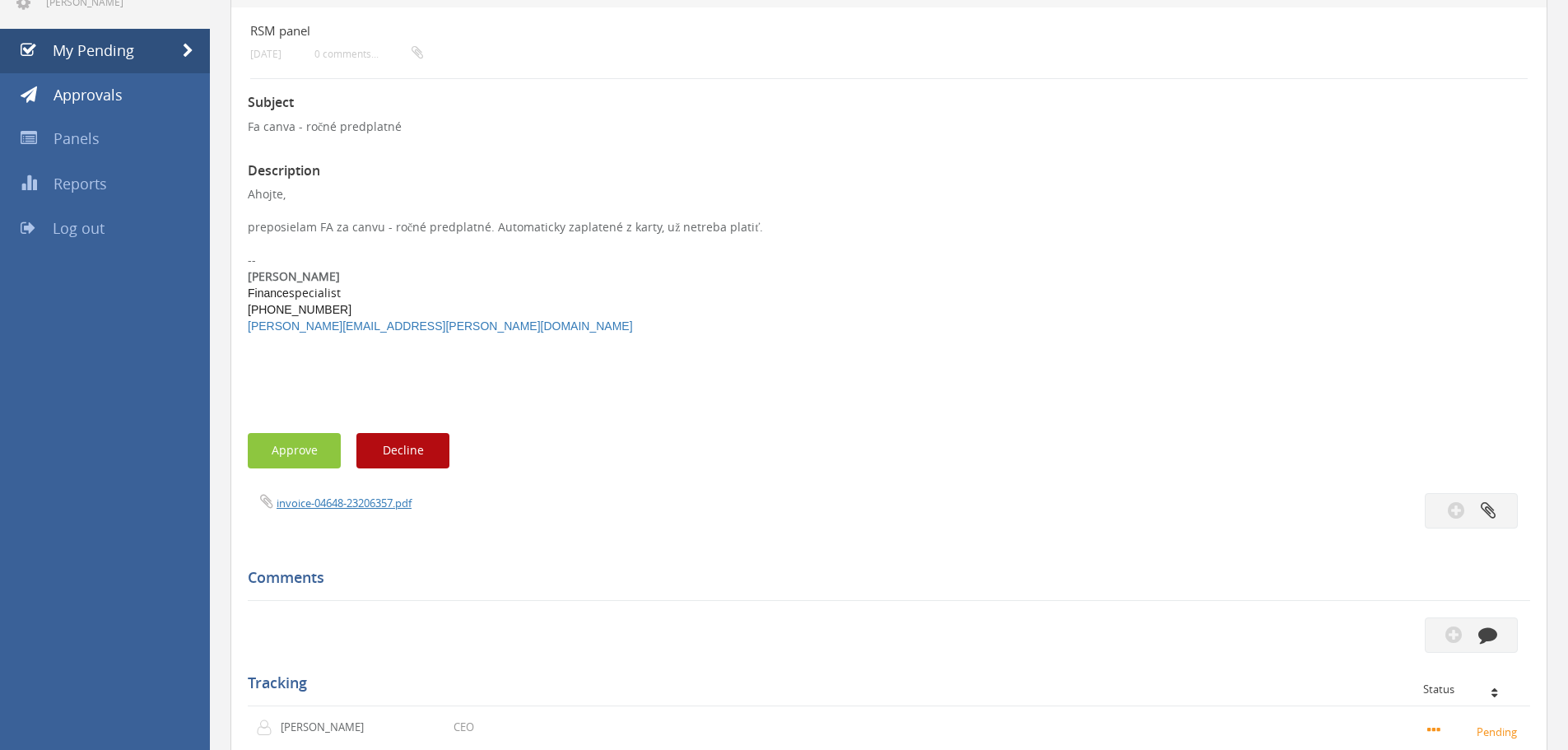
scroll to position [164, 0]
click at [303, 443] on button "Approve" at bounding box center [294, 448] width 93 height 35
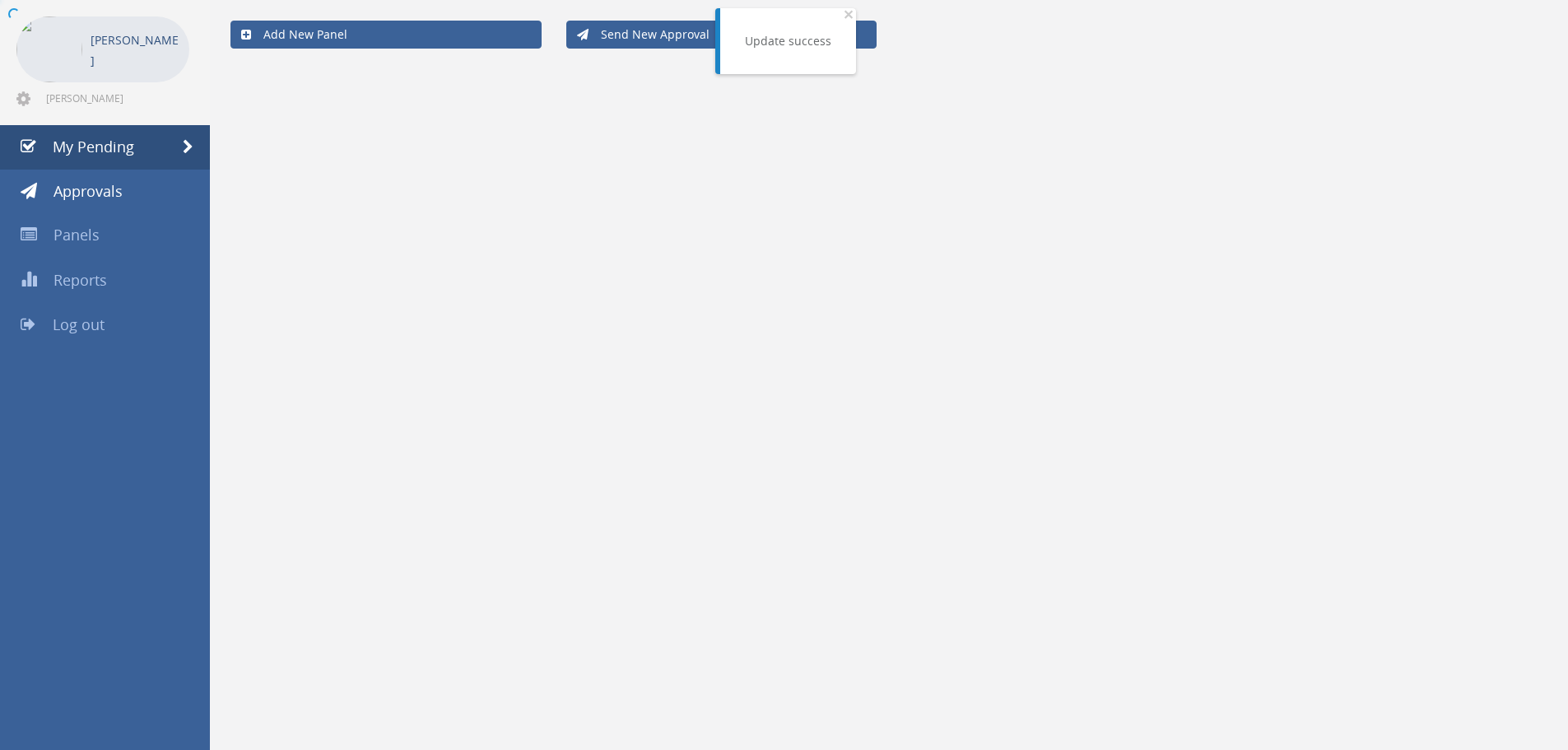
scroll to position [66, 0]
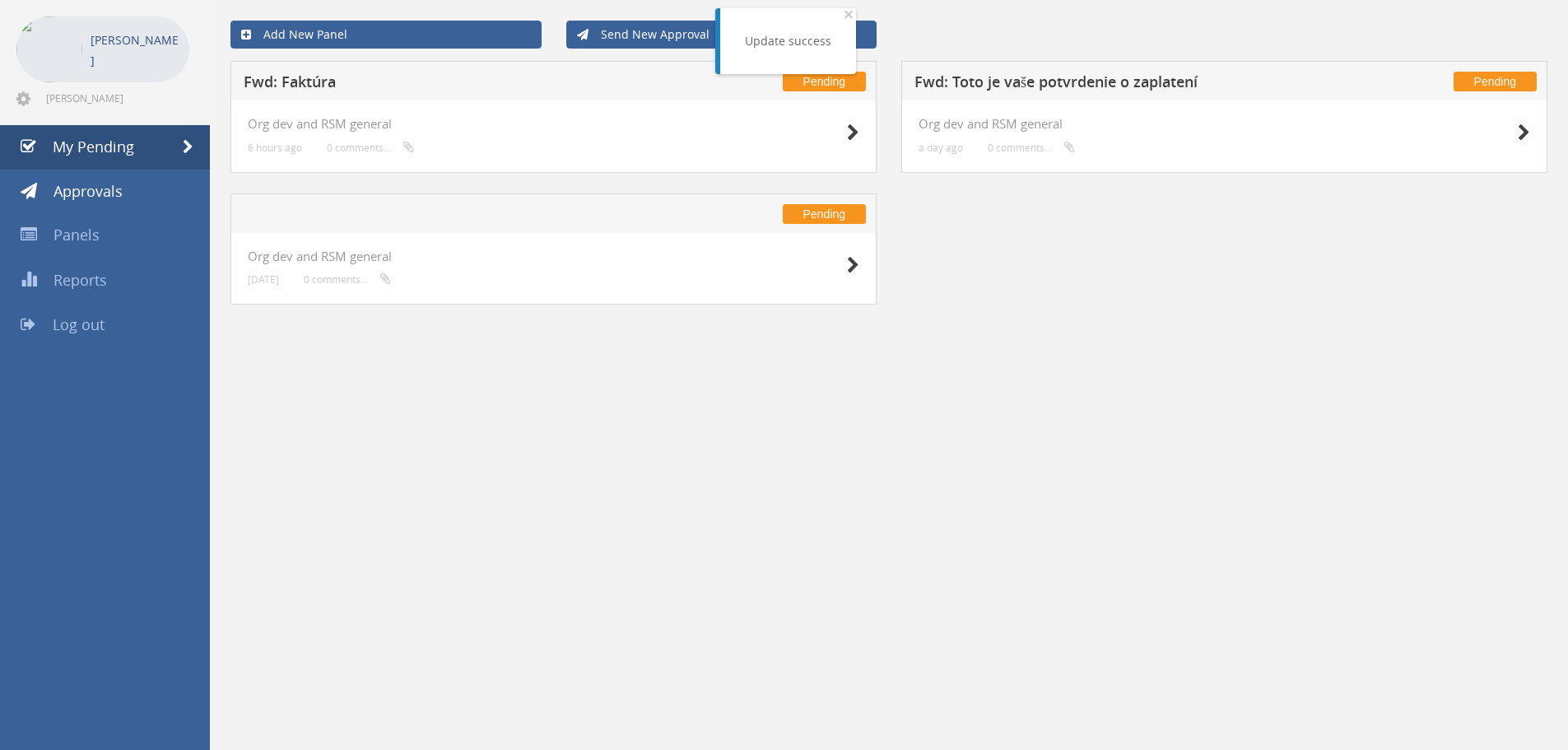
click at [305, 80] on h5 "Fwd: Faktúra" at bounding box center [461, 85] width 434 height 21
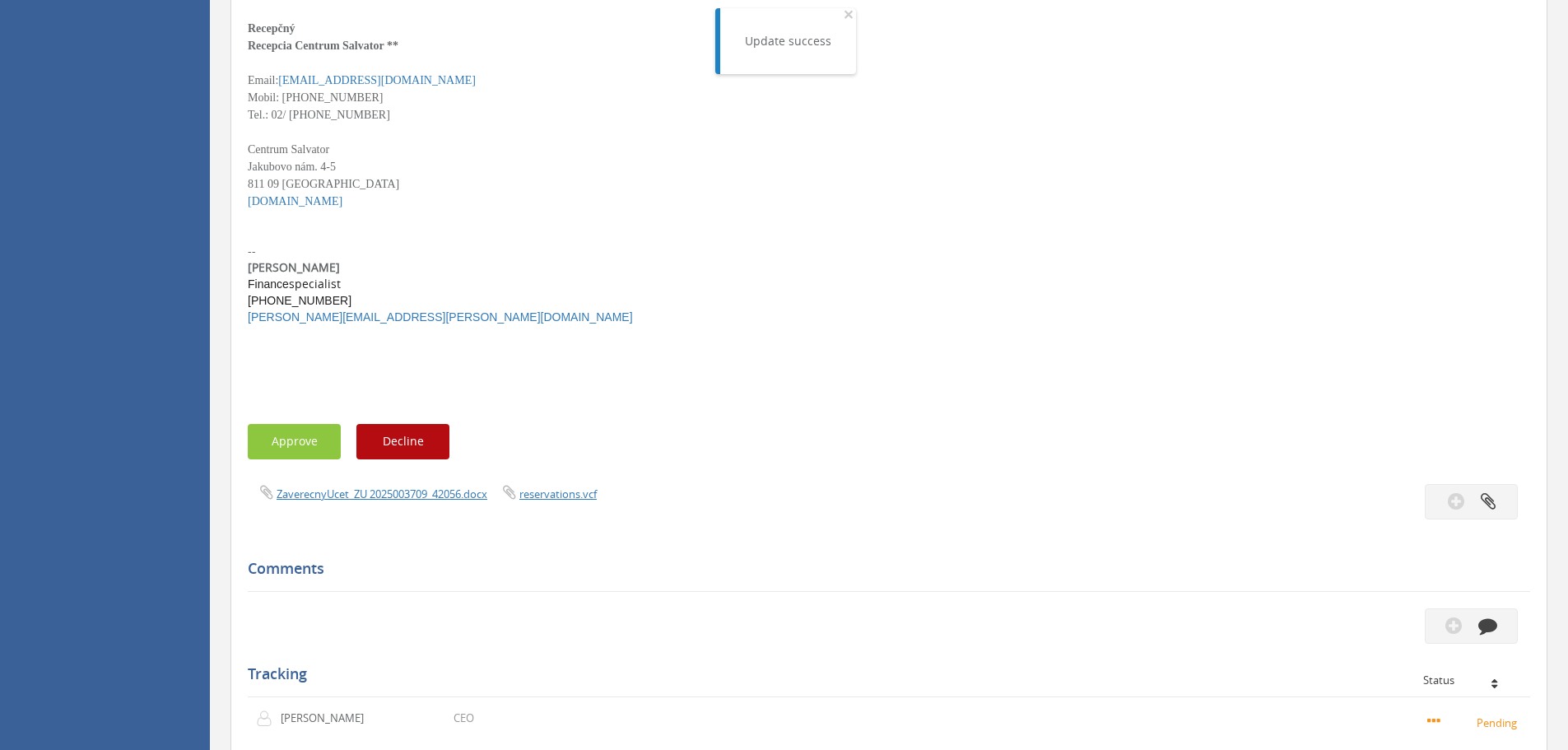
scroll to position [658, 0]
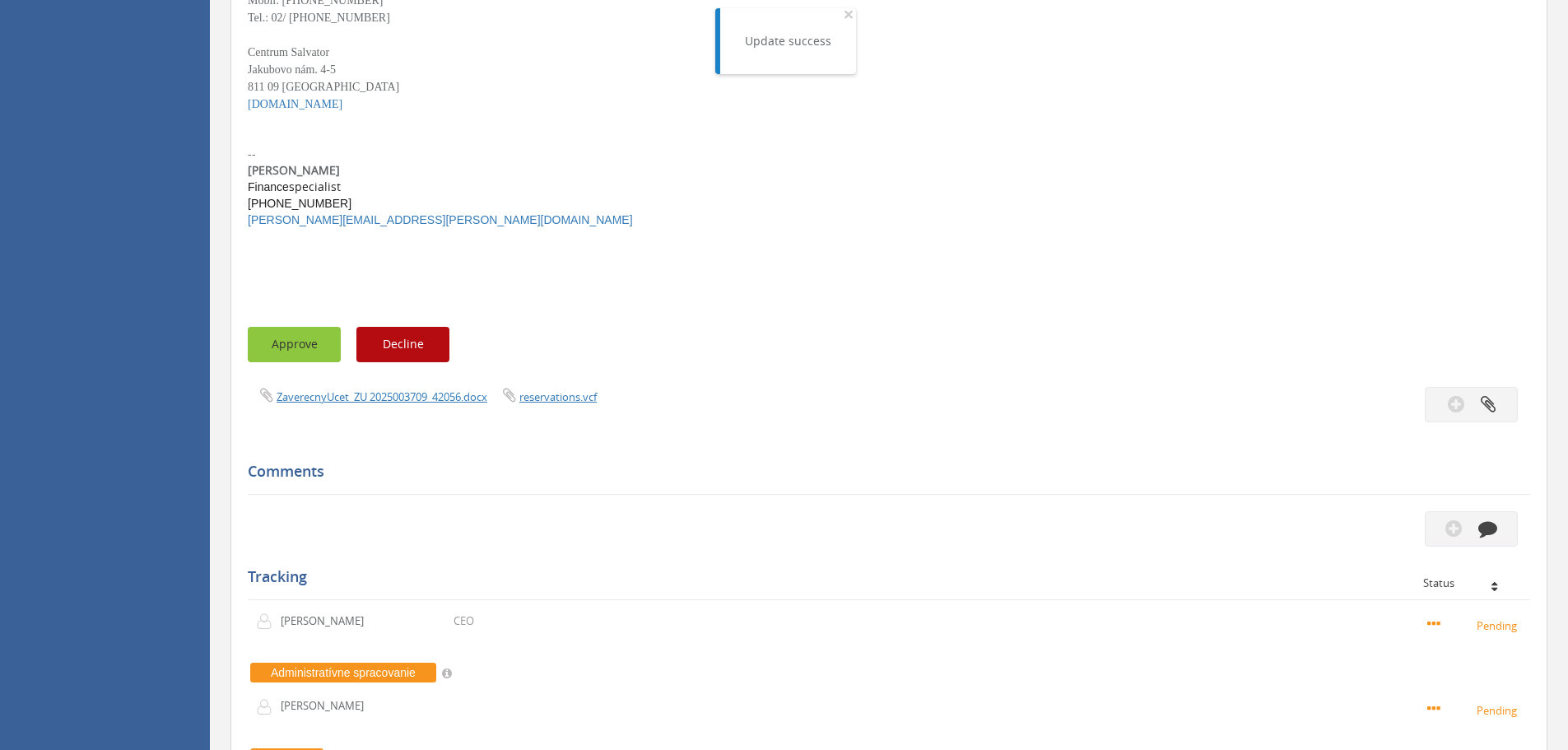
click at [284, 345] on button "Approve" at bounding box center [294, 344] width 93 height 35
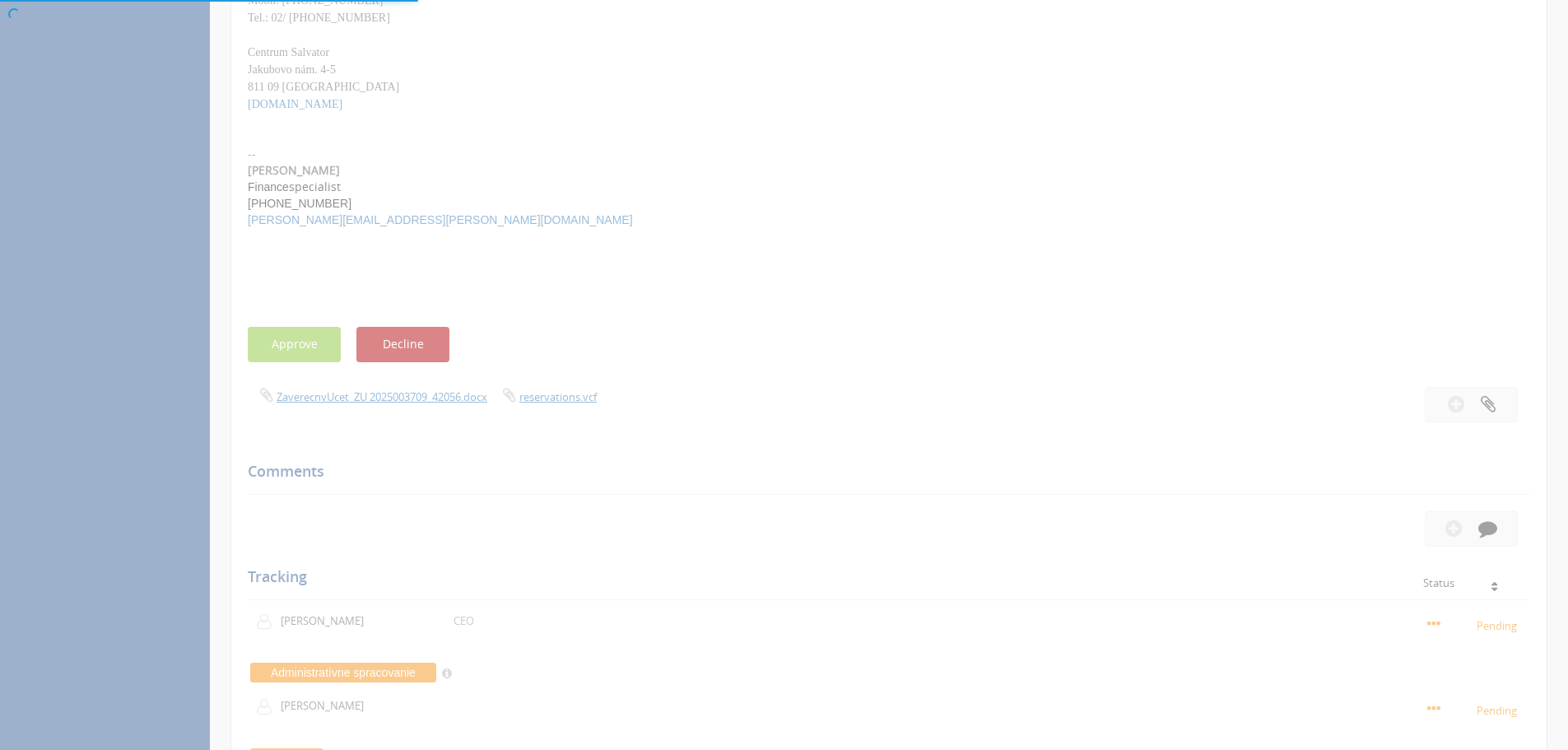
scroll to position [66, 0]
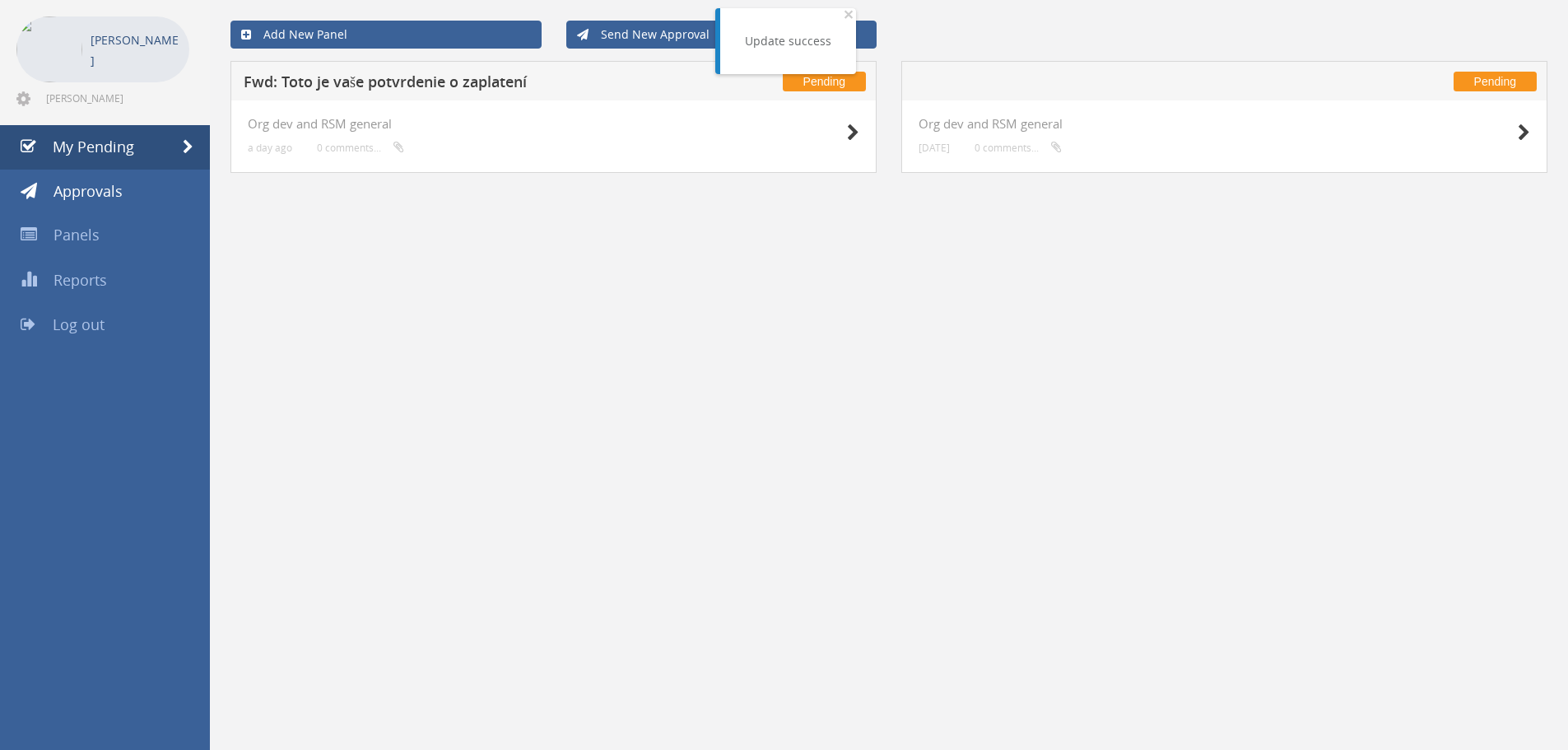
click at [451, 76] on h5 "Fwd: Toto je vaše potvrdenie o zaplatení" at bounding box center [461, 85] width 434 height 21
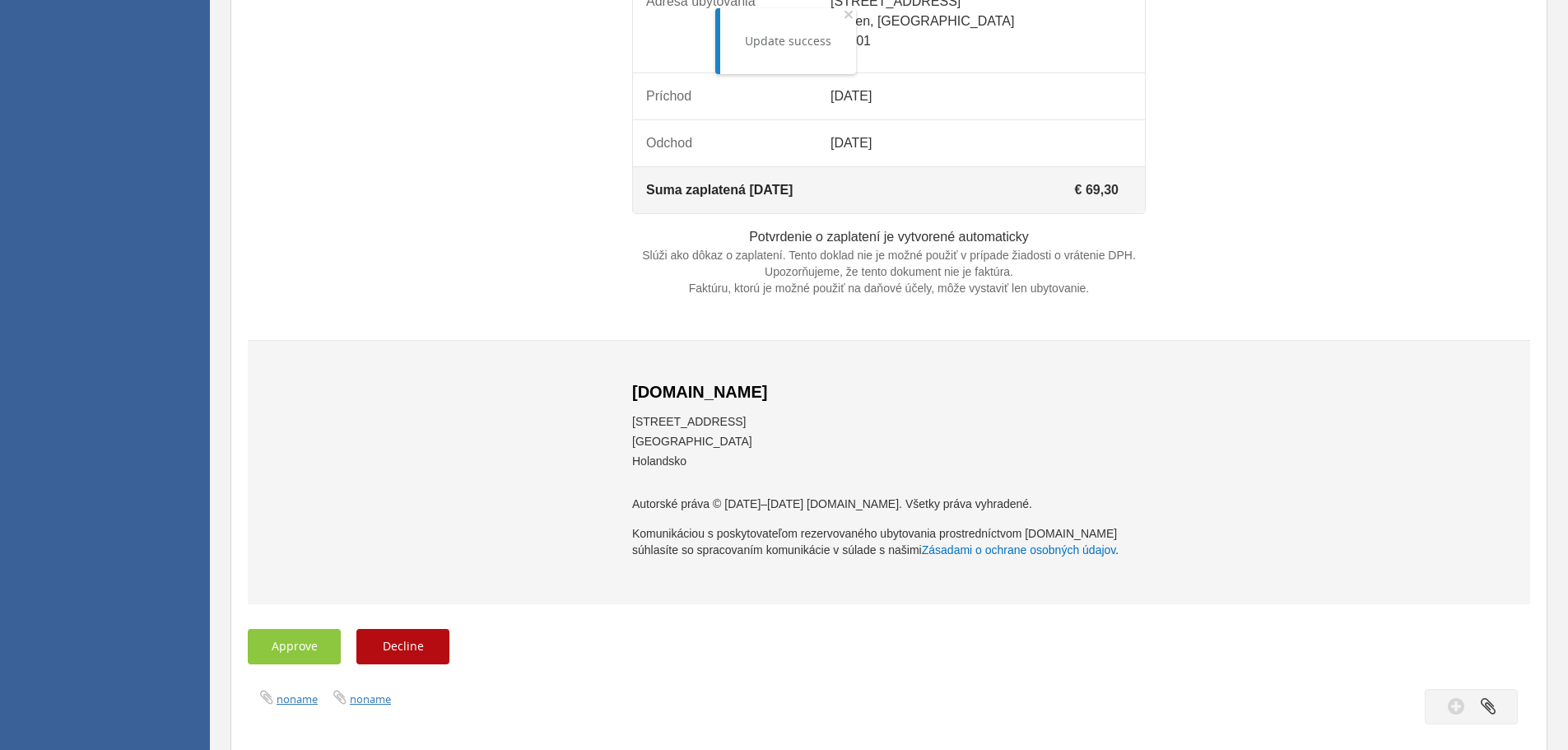
scroll to position [1316, 0]
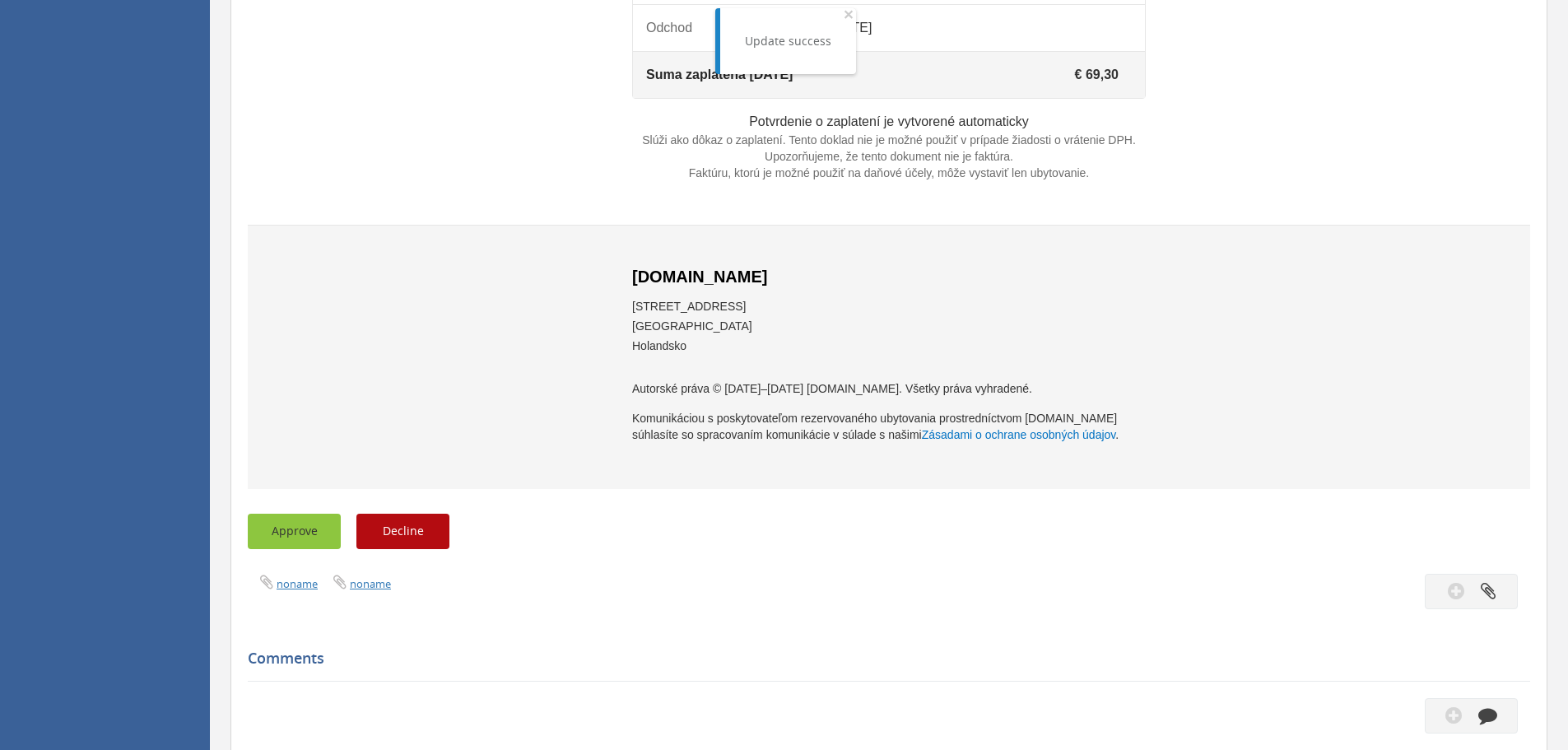
click at [301, 549] on button "Approve" at bounding box center [294, 531] width 93 height 35
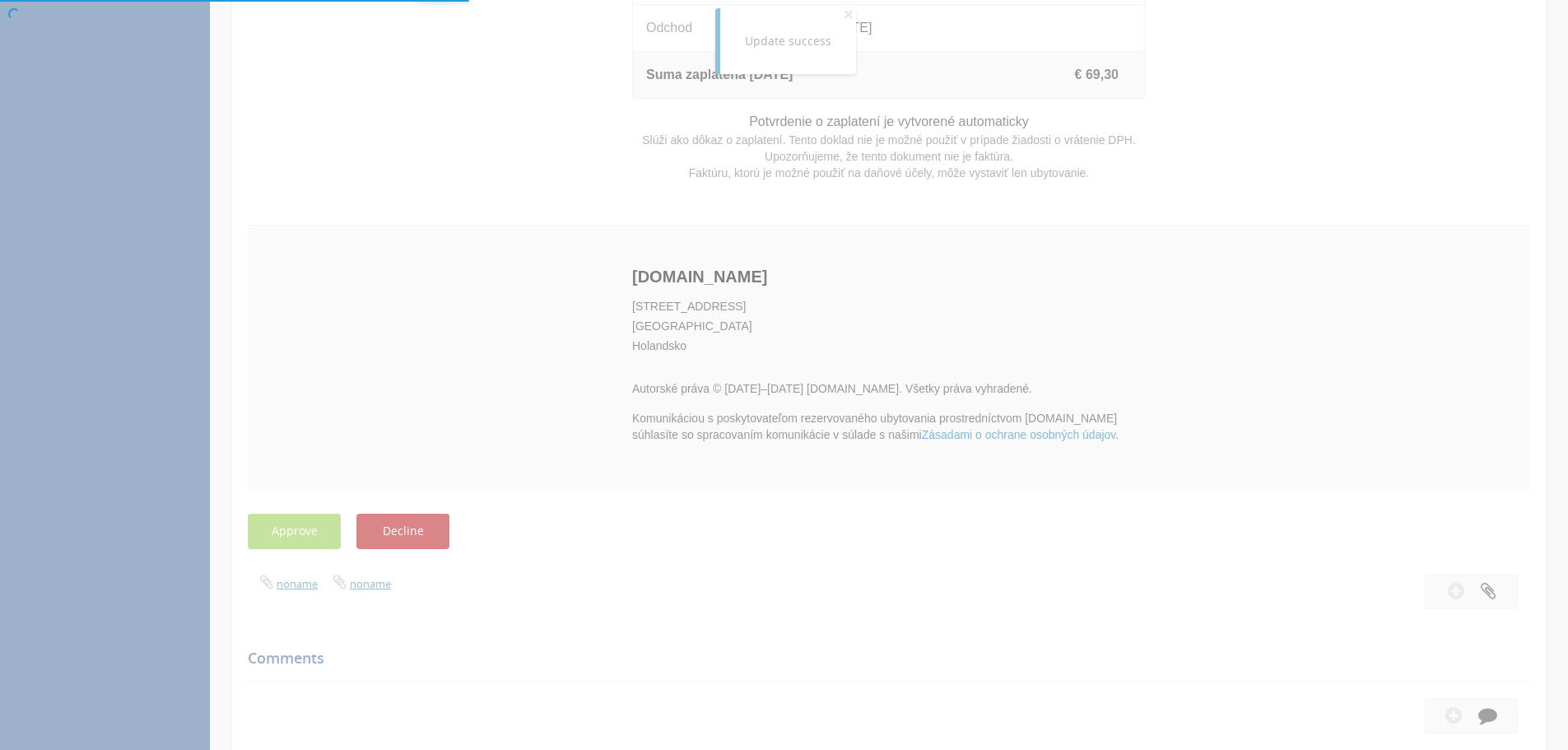
scroll to position [66, 0]
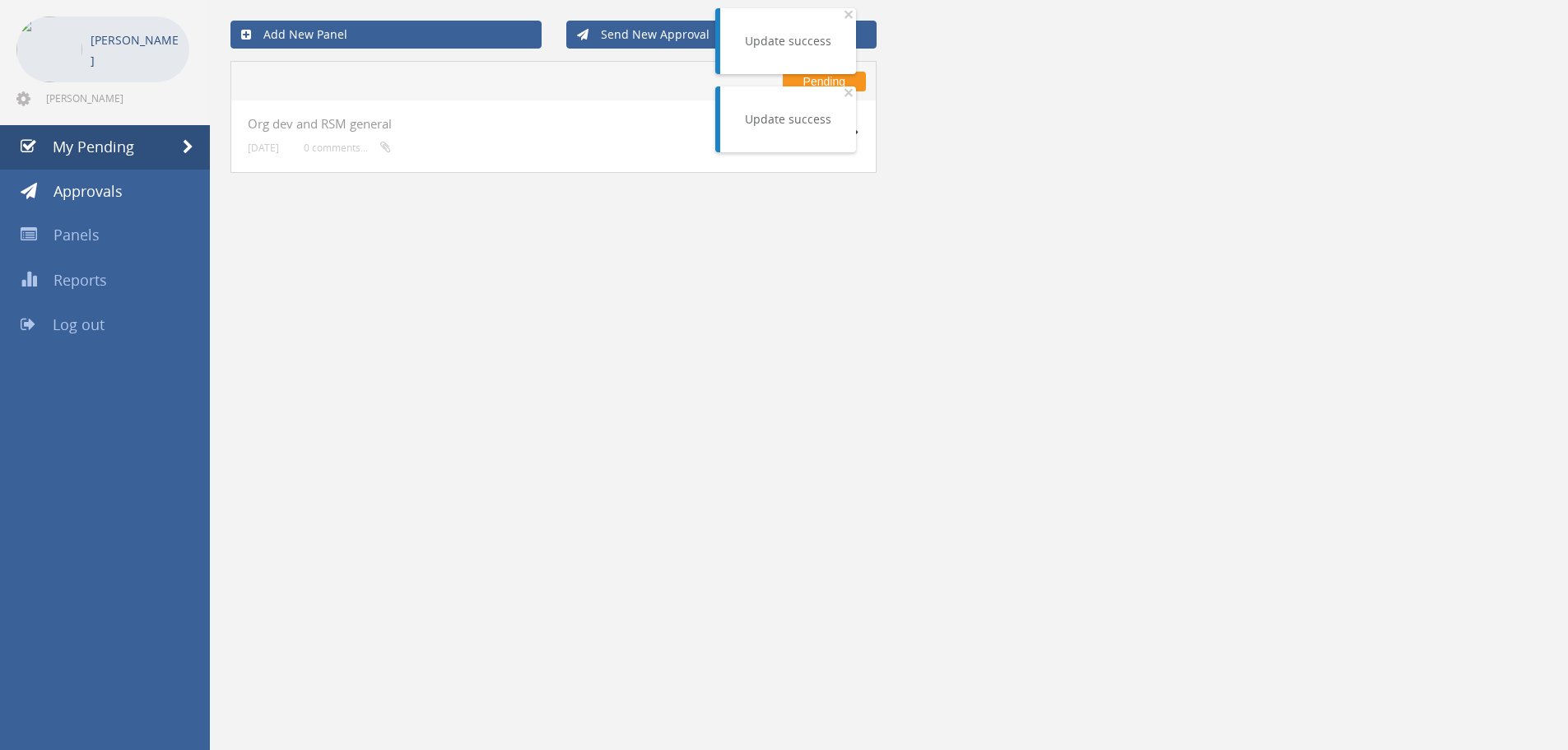
click at [370, 86] on h5 at bounding box center [461, 85] width 434 height 21
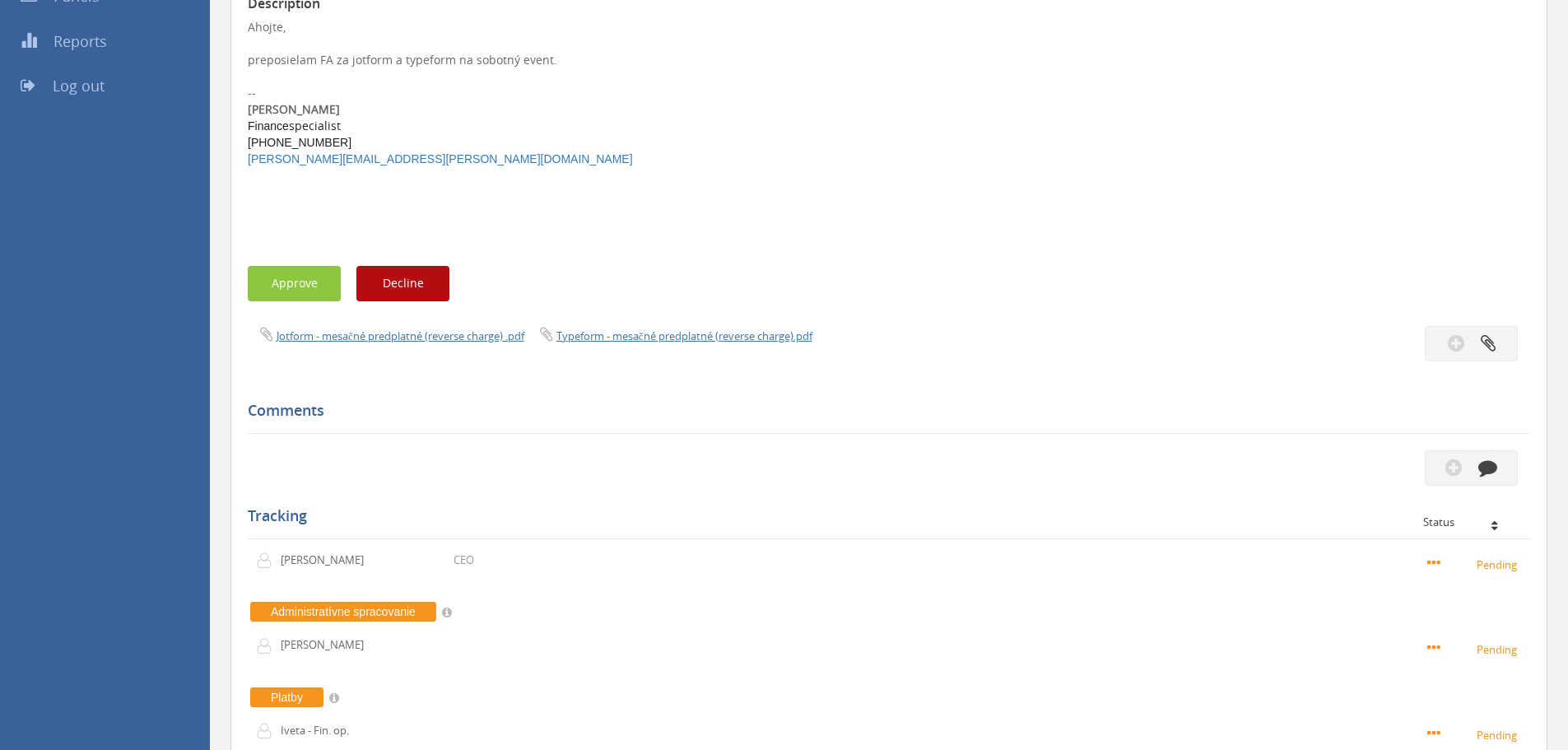
scroll to position [49, 0]
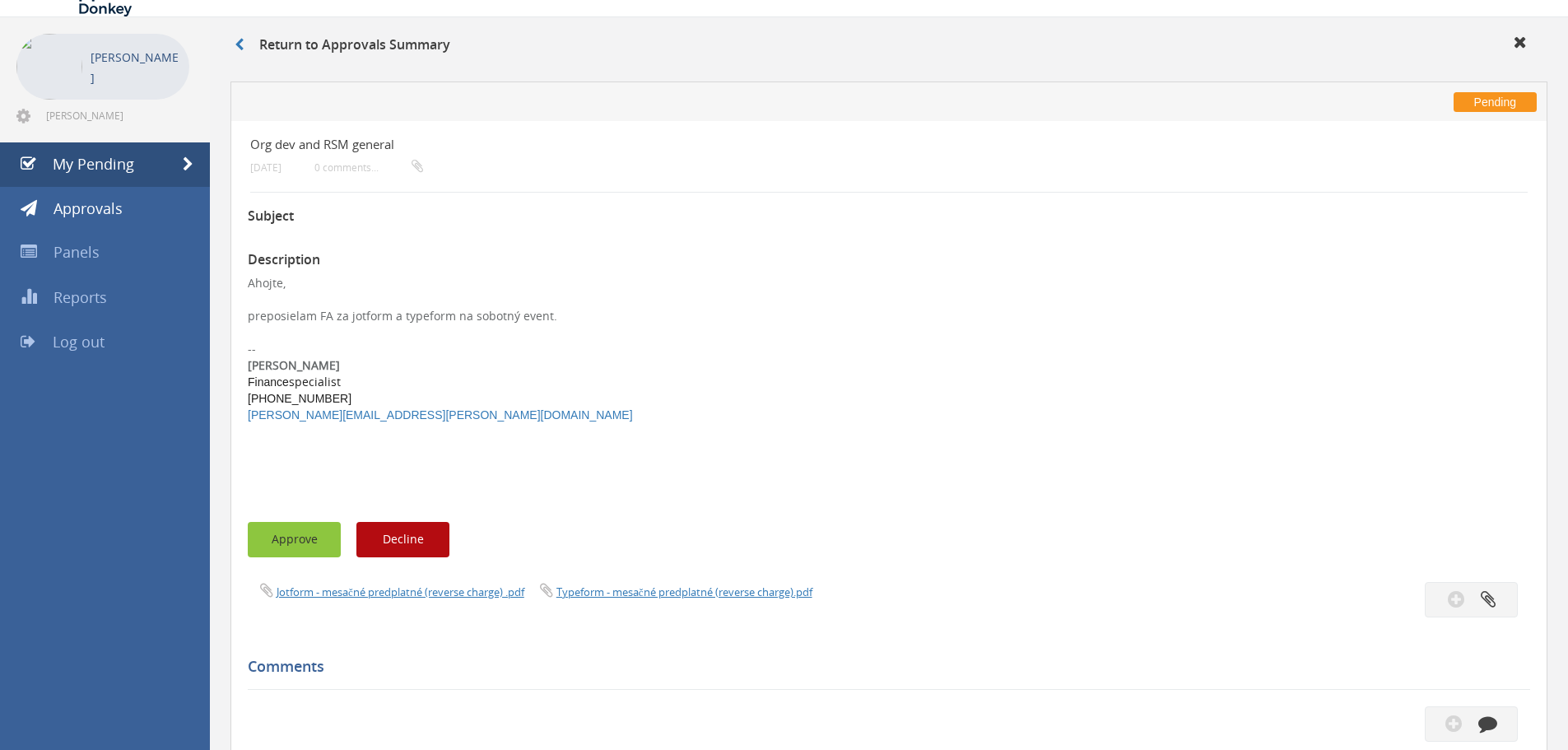
click at [301, 538] on button "Approve" at bounding box center [294, 539] width 93 height 35
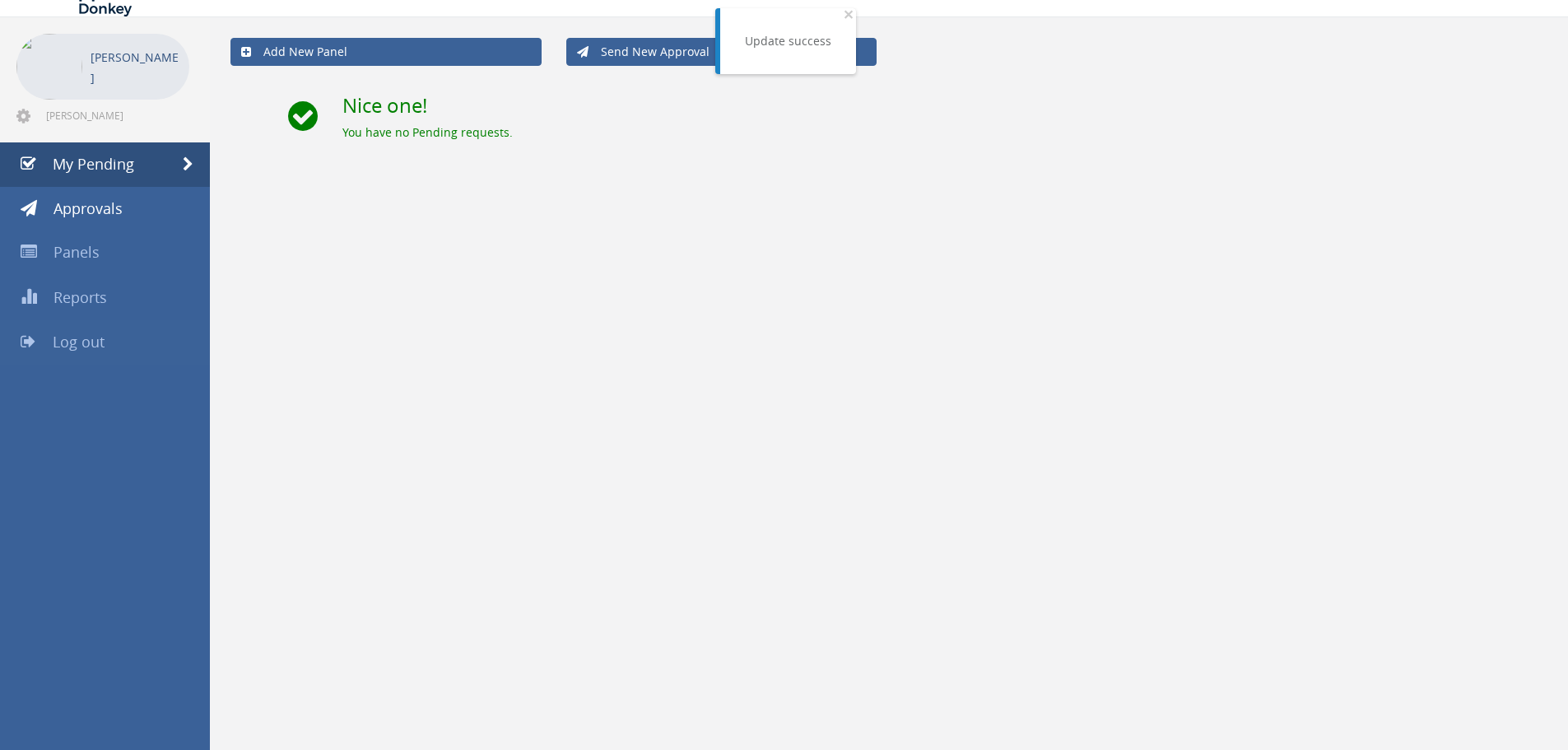
click at [85, 337] on span "Log out" at bounding box center [78, 341] width 52 height 20
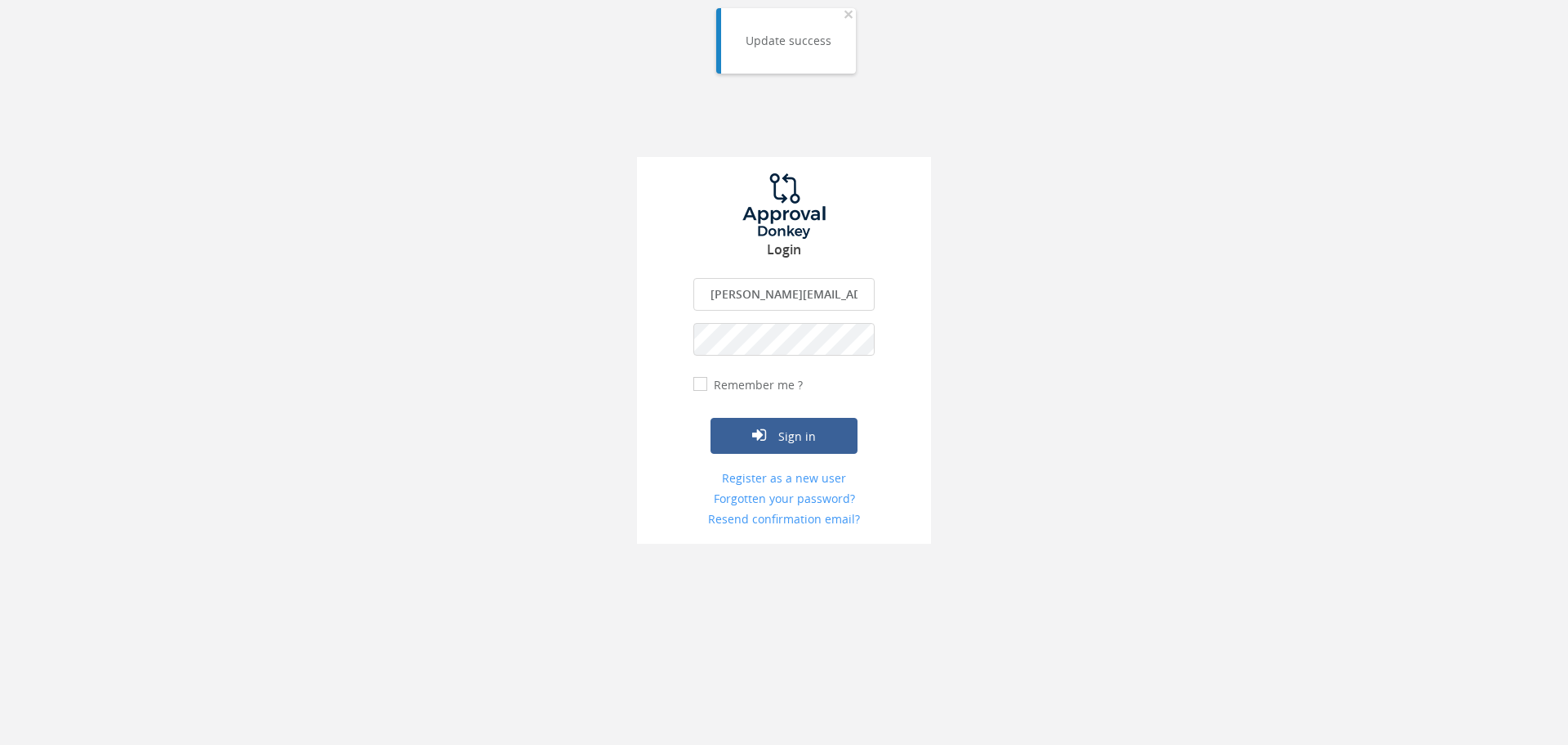
click at [810, 297] on input "ivana.boledovicova@teachforslovakia.sk" at bounding box center [784, 294] width 181 height 33
type input "approval@teachforslovakia.sk"
click at [741, 420] on button "Sign in" at bounding box center [784, 435] width 147 height 36
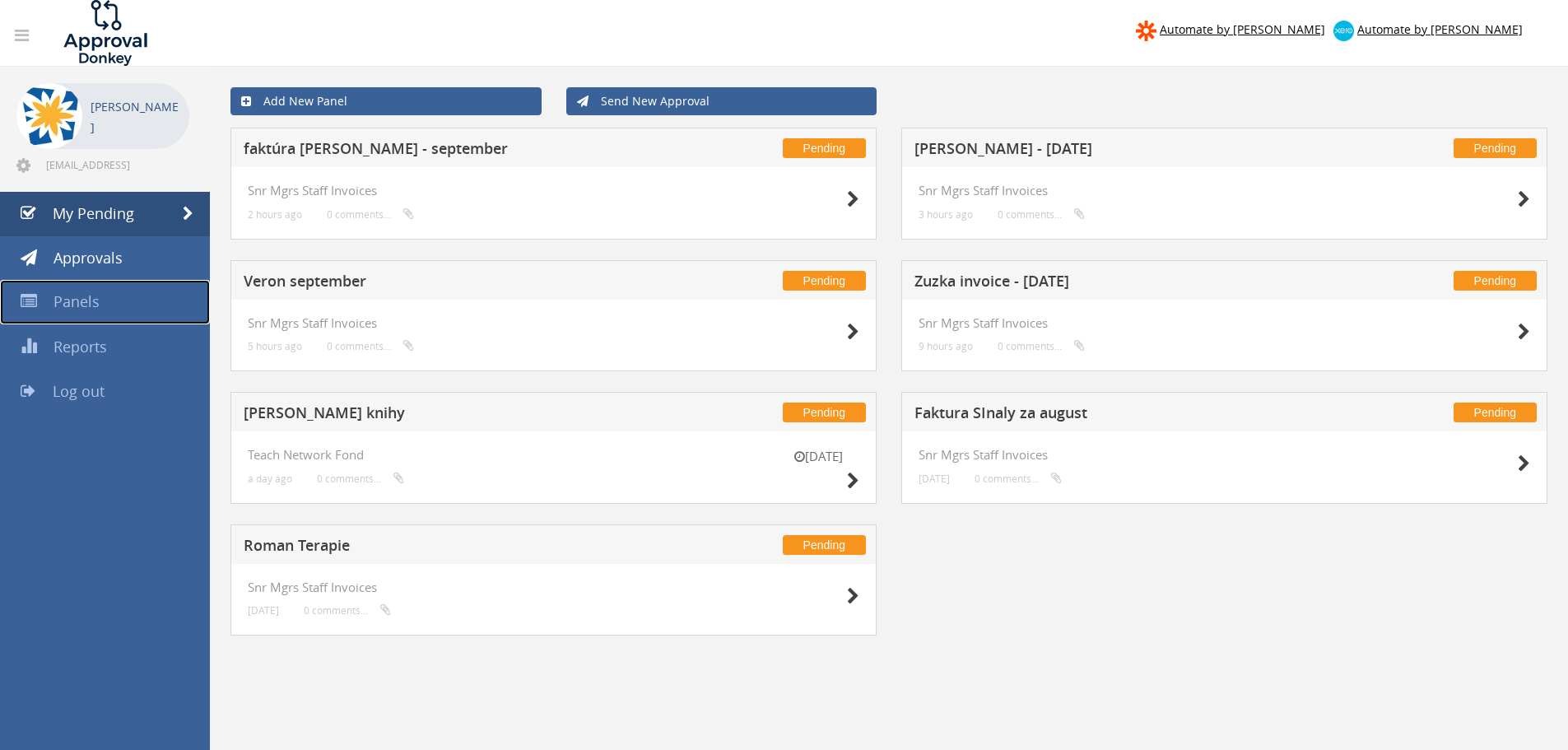
click at [67, 303] on span "Panels" at bounding box center [76, 301] width 46 height 20
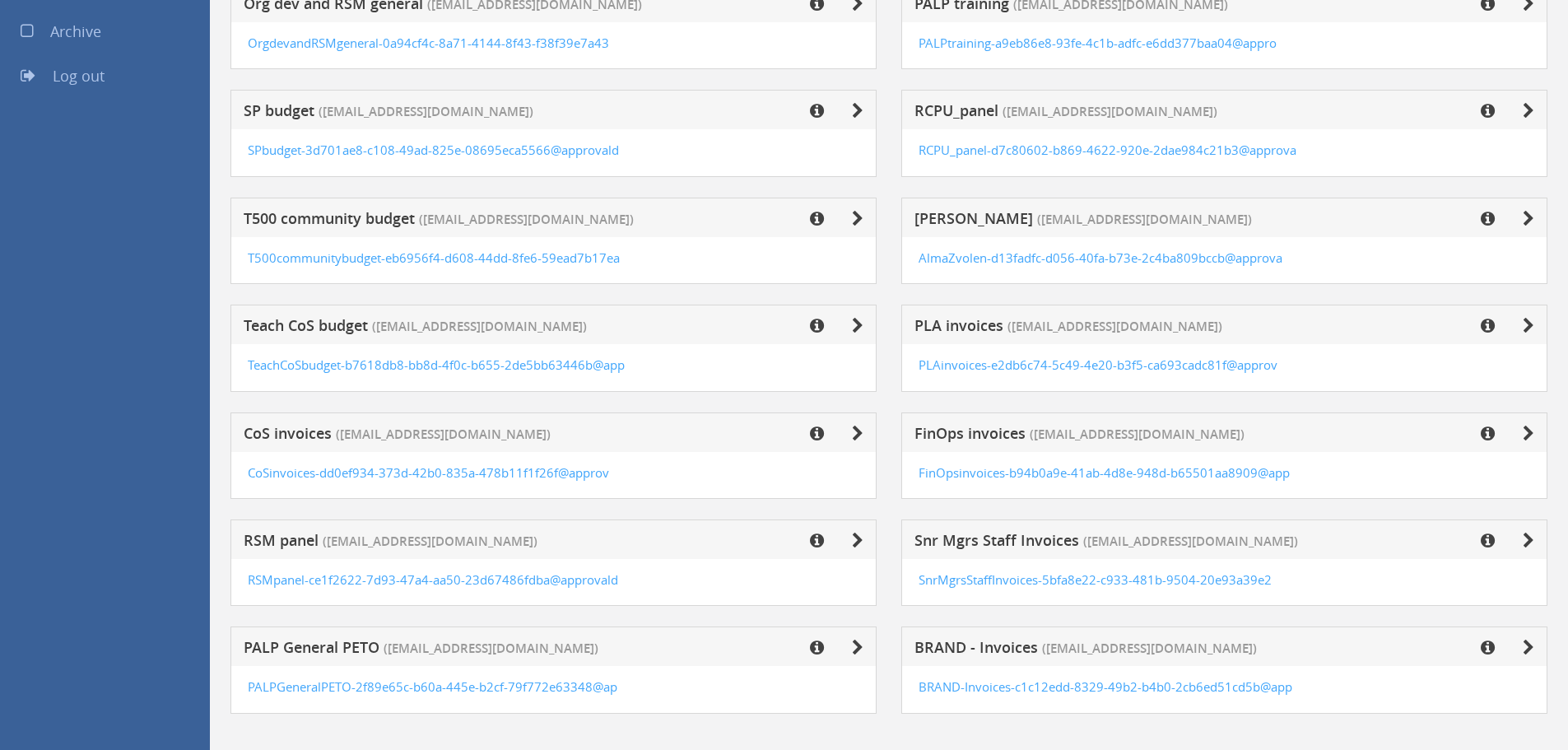
scroll to position [377, 0]
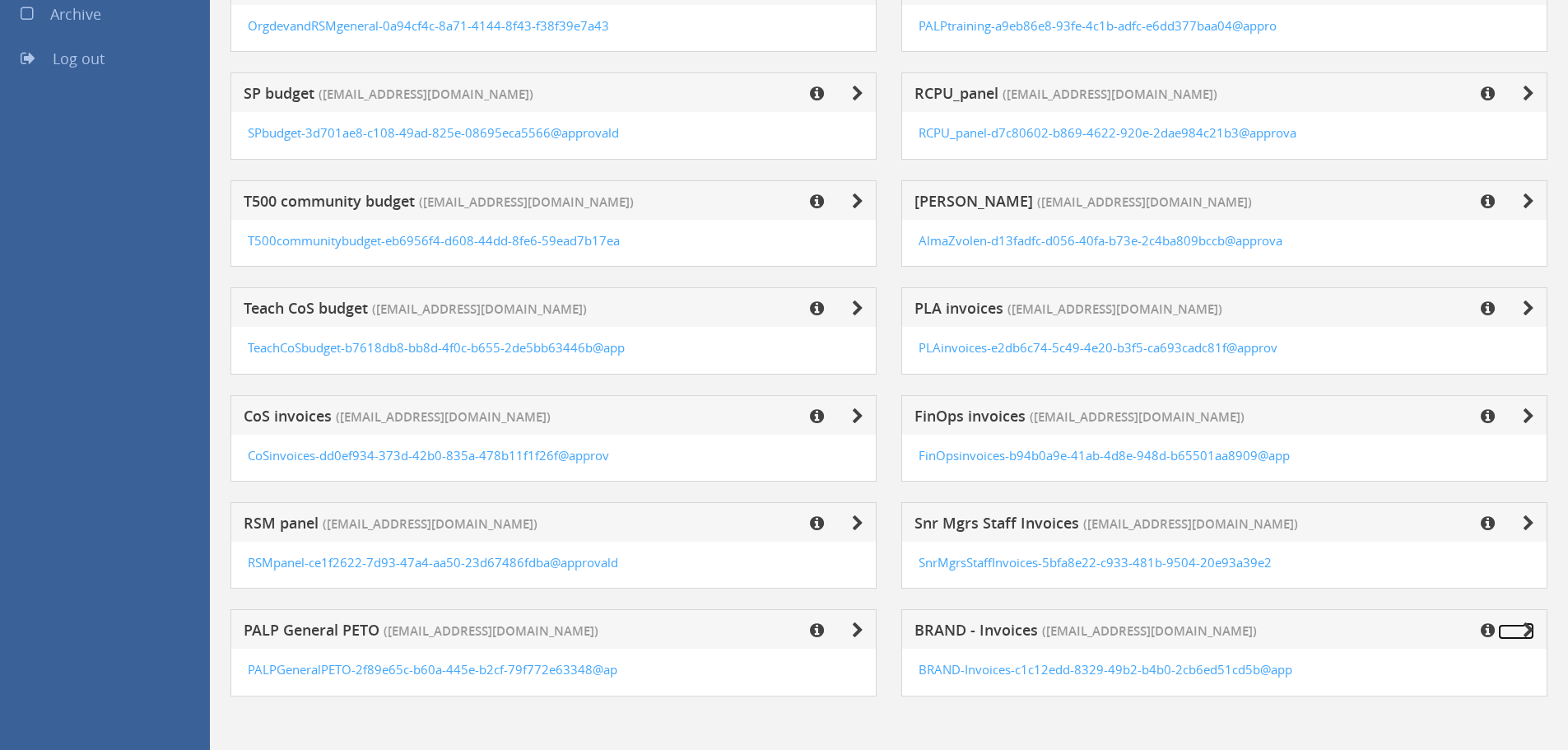
click at [1530, 626] on icon at bounding box center [1529, 630] width 11 height 17
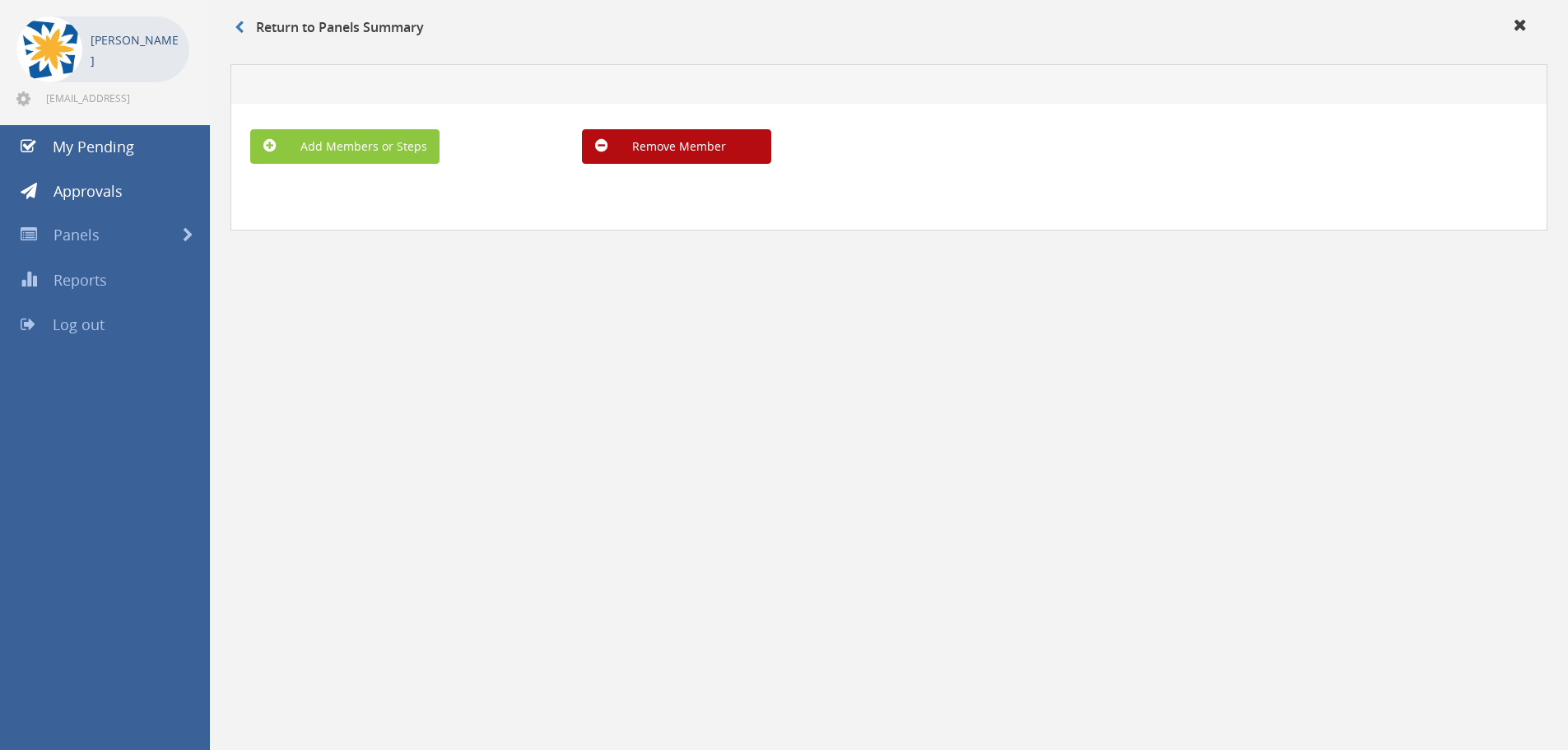
scroll to position [66, 0]
